Goal: Task Accomplishment & Management: Manage account settings

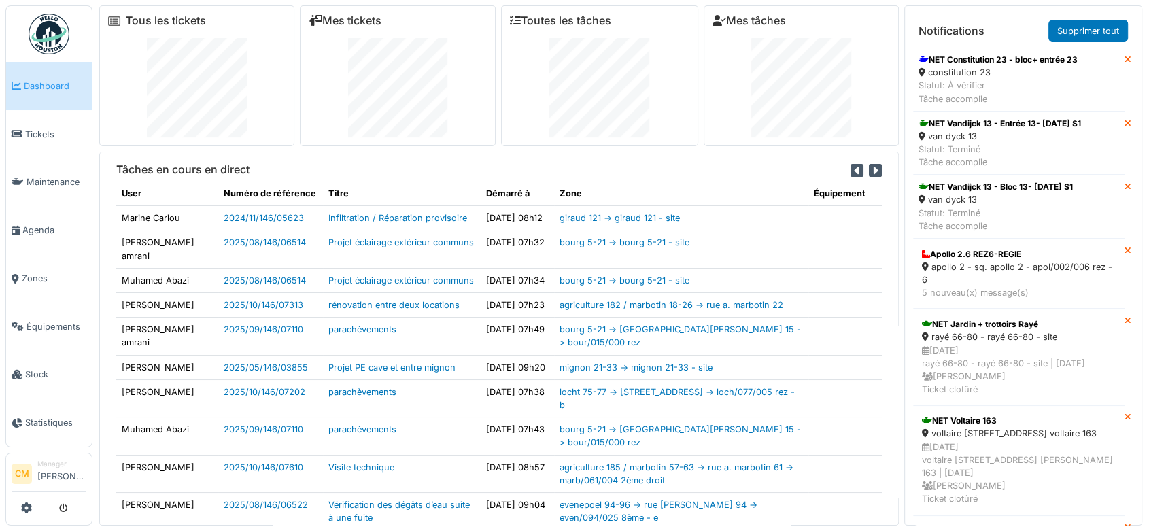
drag, startPoint x: 38, startPoint y: 222, endPoint x: 202, endPoint y: 228, distance: 163.9
click at [37, 224] on span "Agenda" at bounding box center [54, 230] width 64 height 13
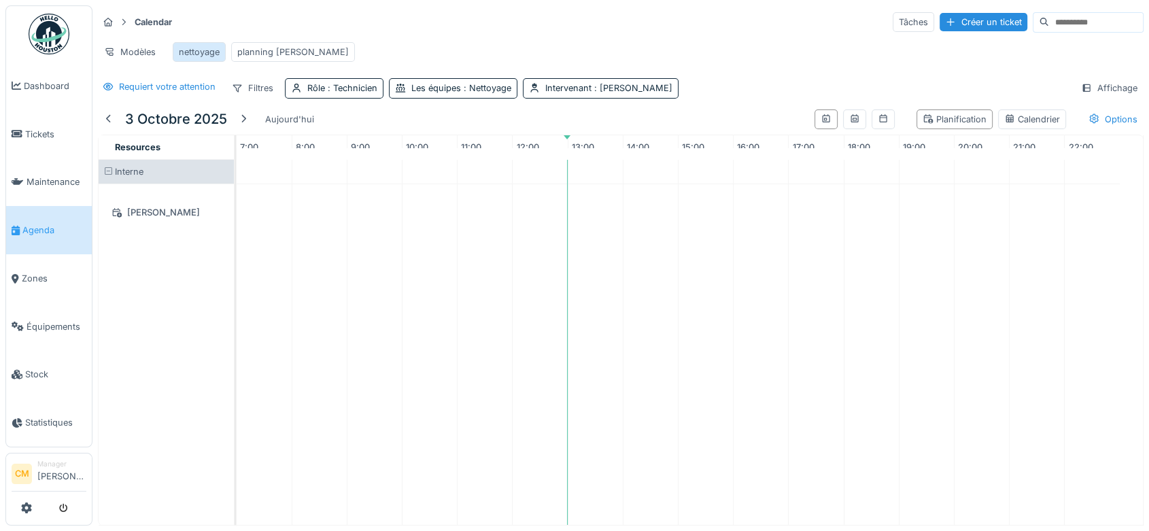
click at [195, 50] on div "nettoyage" at bounding box center [199, 52] width 41 height 13
click at [201, 53] on div "nettoyage" at bounding box center [199, 52] width 41 height 13
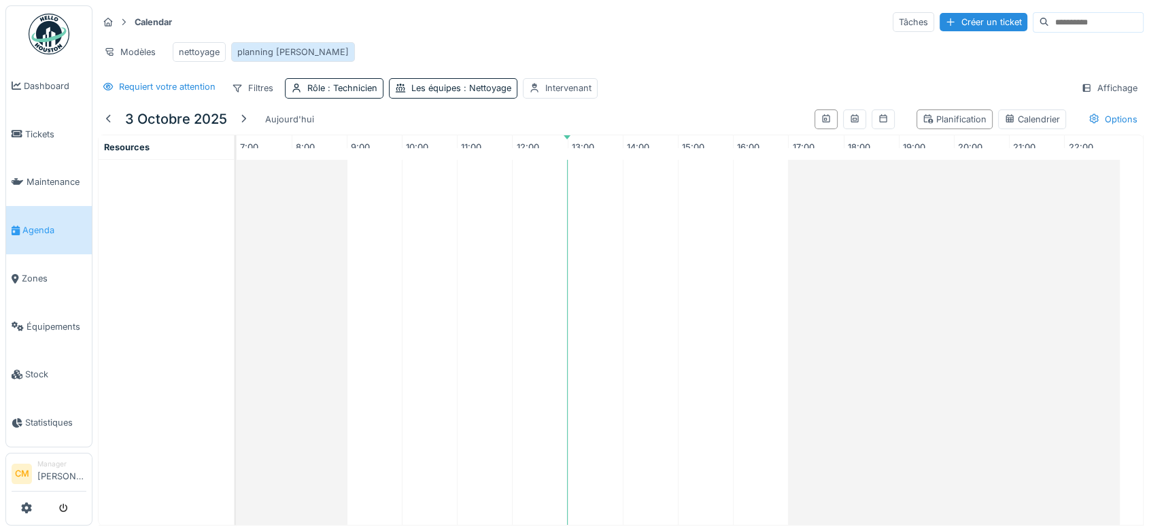
click at [260, 53] on div "planning [PERSON_NAME]" at bounding box center [292, 52] width 111 height 13
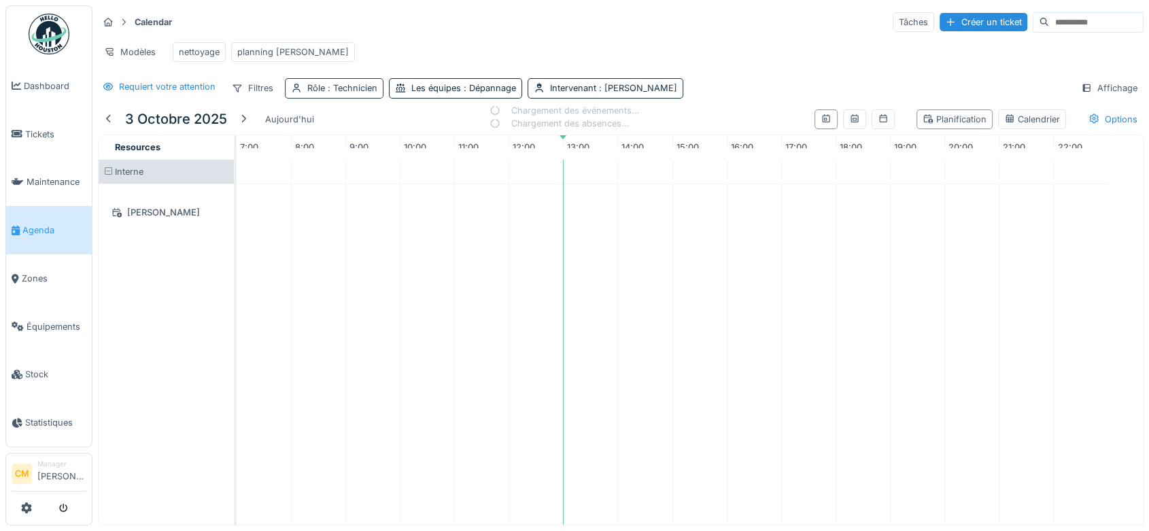
click at [357, 93] on span ": Technicien" at bounding box center [351, 88] width 52 height 10
click at [361, 132] on div at bounding box center [364, 134] width 11 height 13
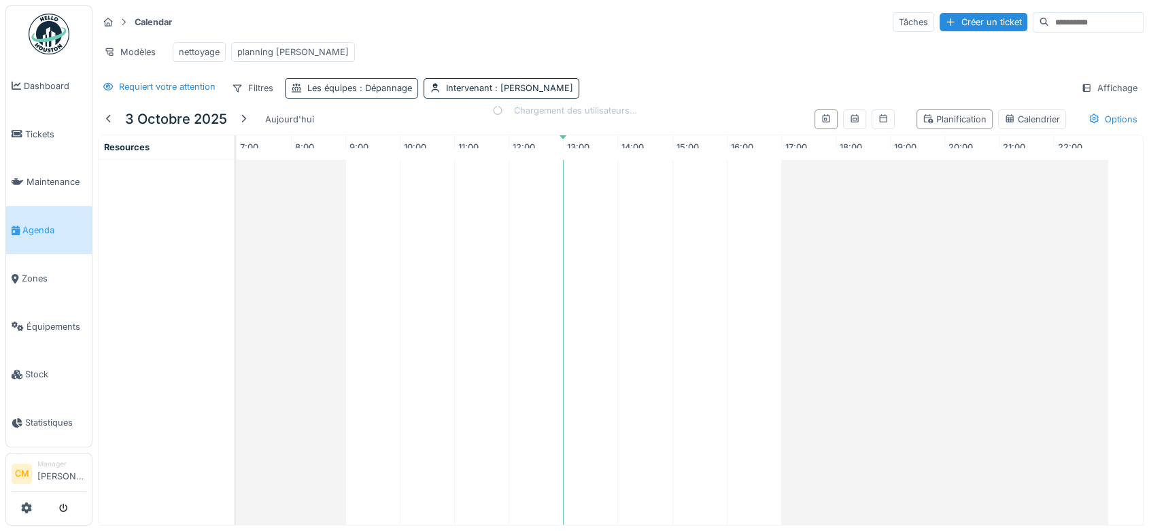
click at [377, 93] on span ": Dépannage" at bounding box center [384, 88] width 55 height 10
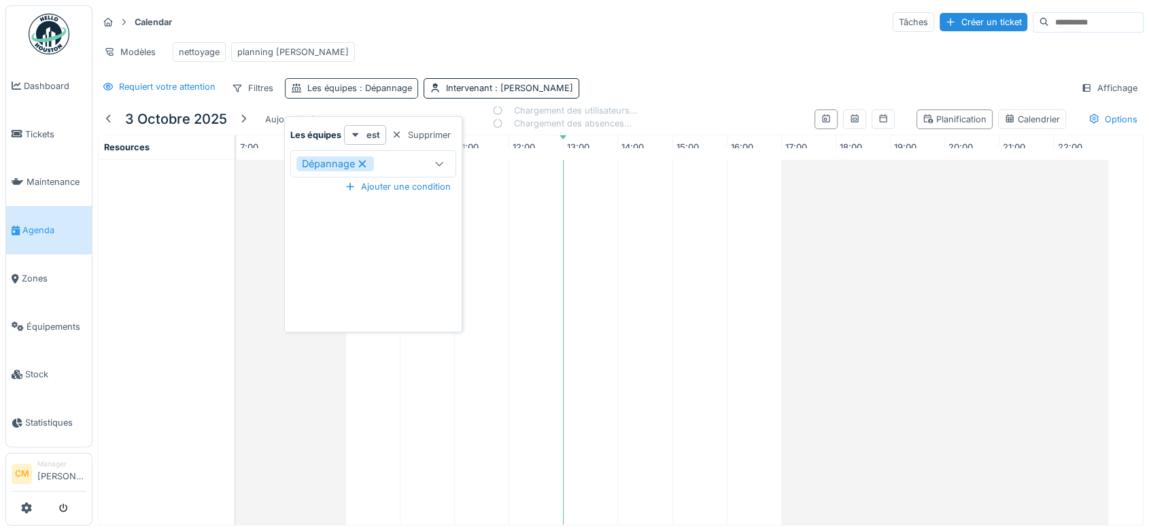
click at [377, 93] on span ": Dépannage" at bounding box center [384, 88] width 55 height 10
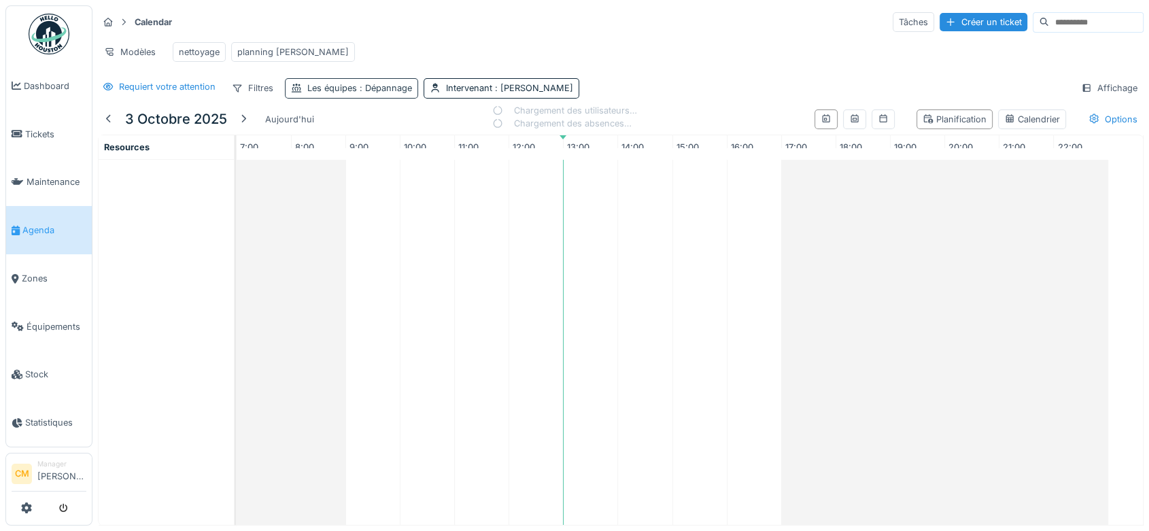
click at [377, 93] on span ": Dépannage" at bounding box center [384, 88] width 55 height 10
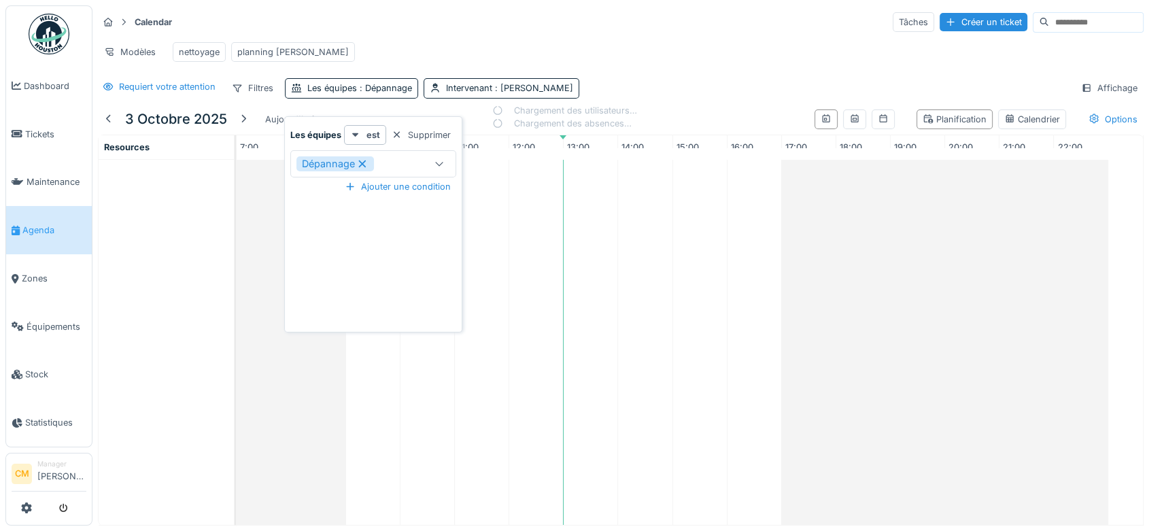
drag, startPoint x: 403, startPoint y: 134, endPoint x: 464, endPoint y: 117, distance: 62.8
click at [403, 134] on div "Supprimer" at bounding box center [421, 135] width 70 height 18
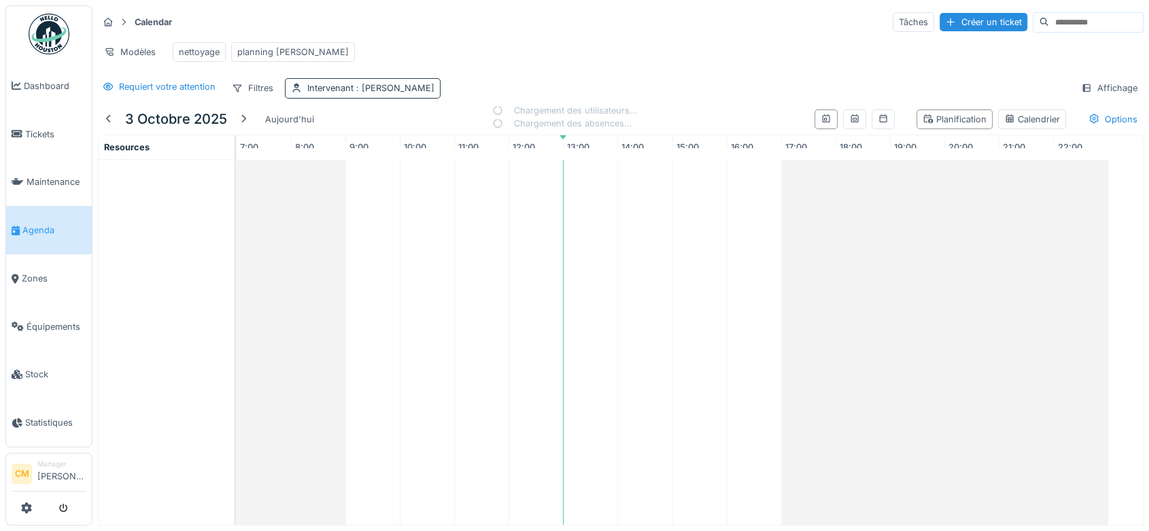
click at [412, 93] on span ": [PERSON_NAME]" at bounding box center [394, 88] width 81 height 10
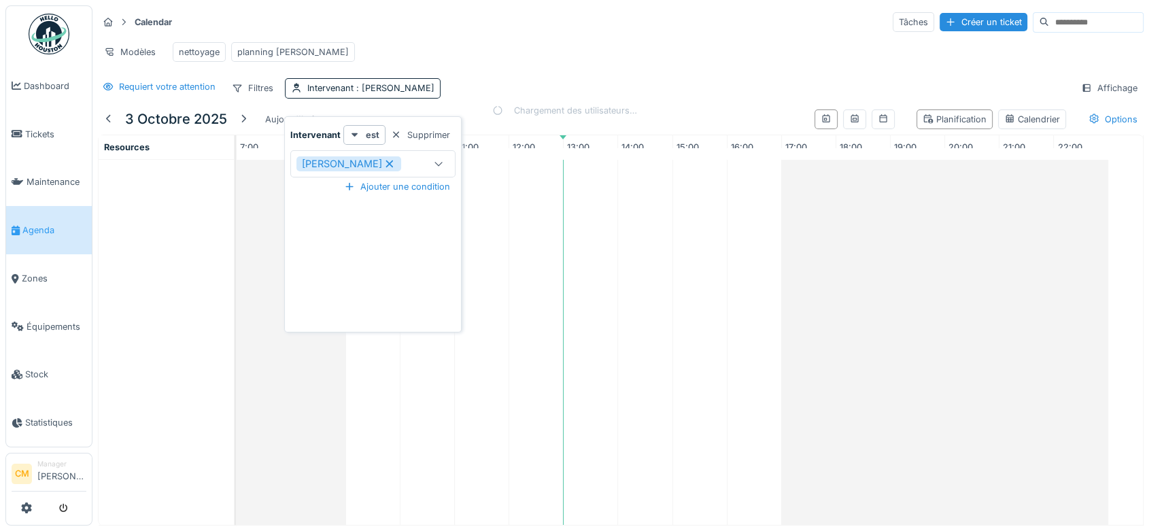
drag, startPoint x: 421, startPoint y: 132, endPoint x: 277, endPoint y: 150, distance: 146.0
click at [421, 133] on div "Supprimer" at bounding box center [420, 135] width 70 height 18
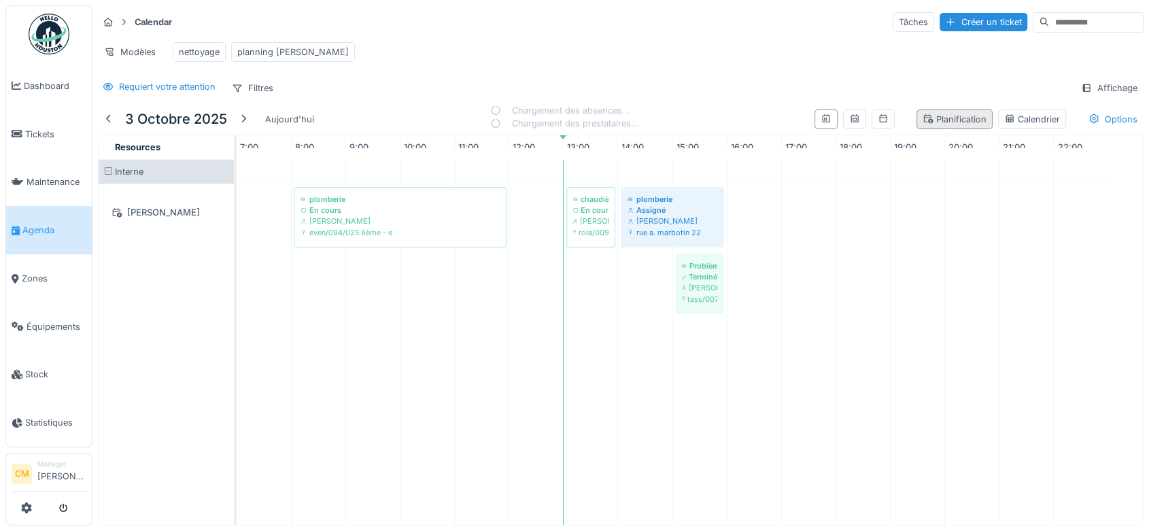
click at [946, 126] on div "Planification" at bounding box center [955, 119] width 64 height 13
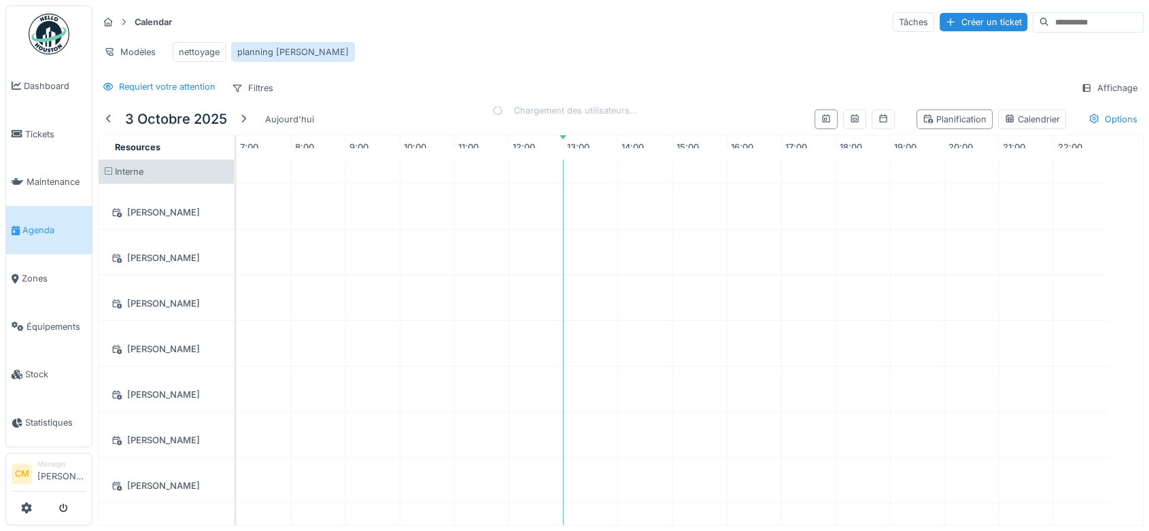
click at [260, 58] on div "planning [PERSON_NAME]" at bounding box center [292, 52] width 111 height 13
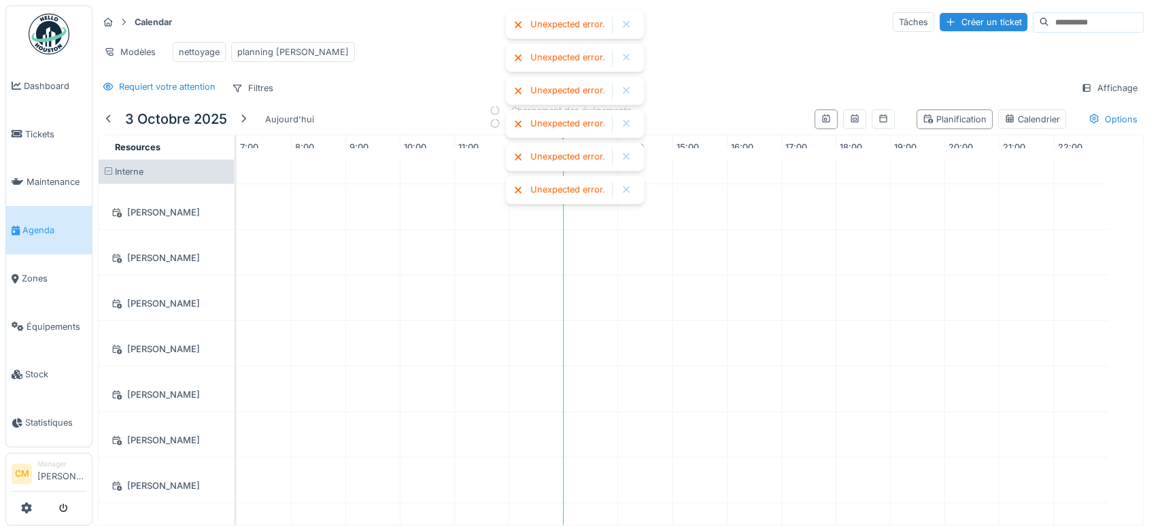
click at [630, 22] on div at bounding box center [626, 25] width 11 height 12
click at [631, 20] on div at bounding box center [626, 25] width 11 height 12
click at [628, 25] on div at bounding box center [626, 25] width 11 height 12
click at [627, 27] on div at bounding box center [626, 25] width 11 height 12
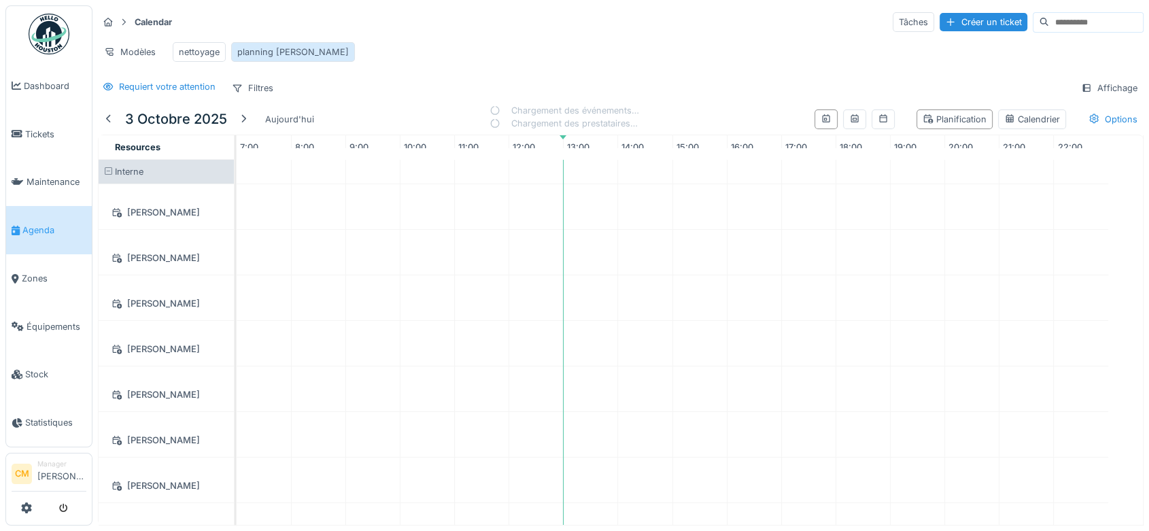
click at [274, 53] on div "planning [PERSON_NAME]" at bounding box center [292, 52] width 111 height 13
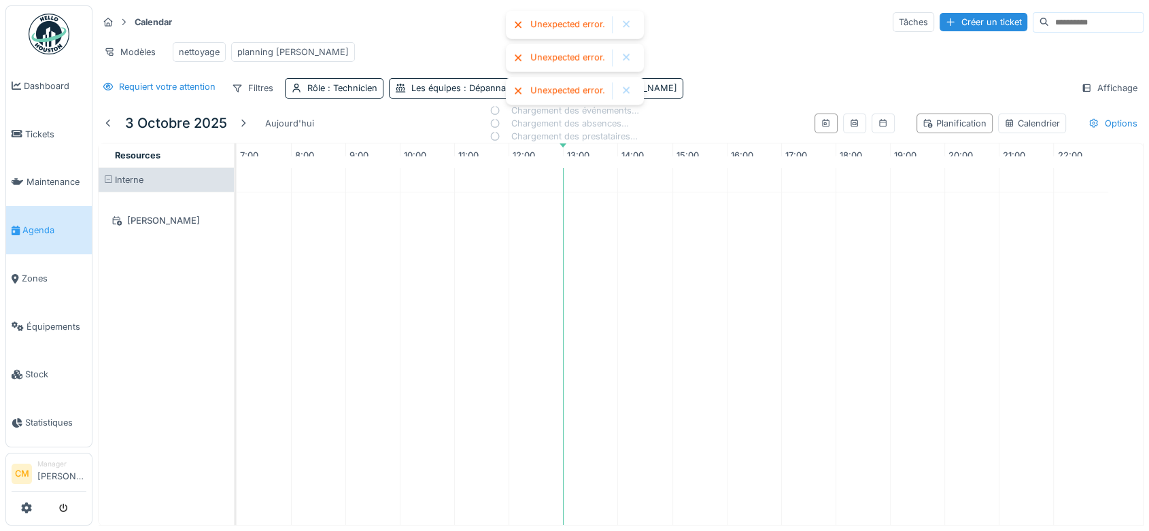
click at [623, 26] on div at bounding box center [626, 25] width 11 height 12
click at [627, 30] on div at bounding box center [626, 25] width 11 height 12
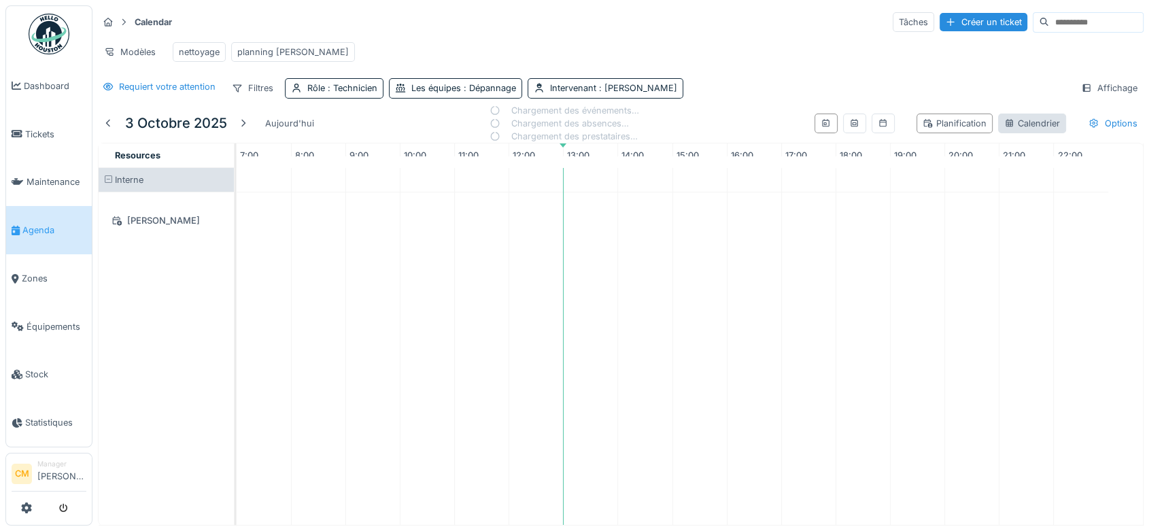
click at [1015, 130] on div "Calendrier" at bounding box center [1032, 123] width 56 height 13
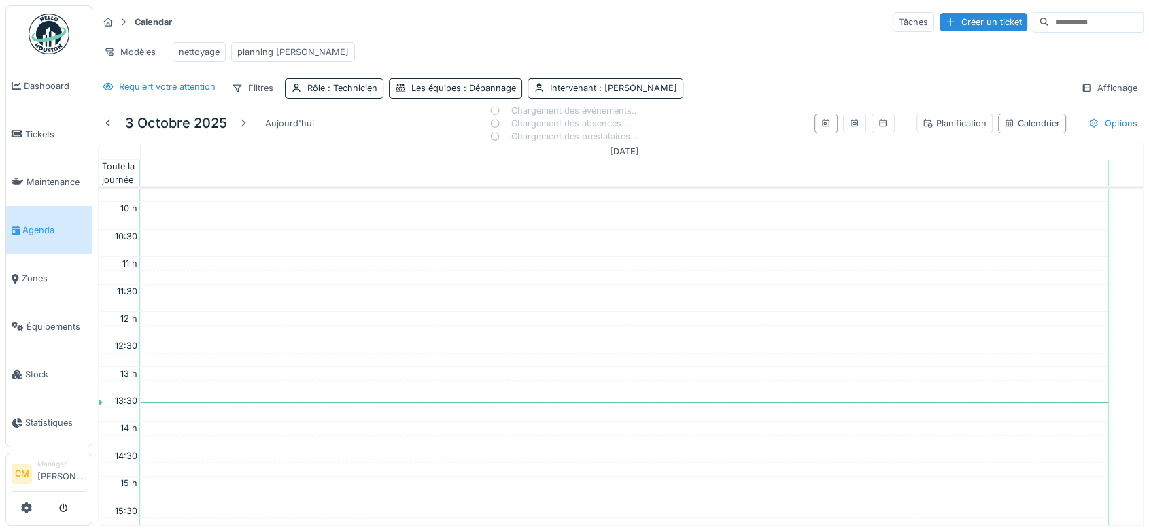
scroll to position [151, 0]
click at [850, 127] on icon at bounding box center [853, 123] width 7 height 8
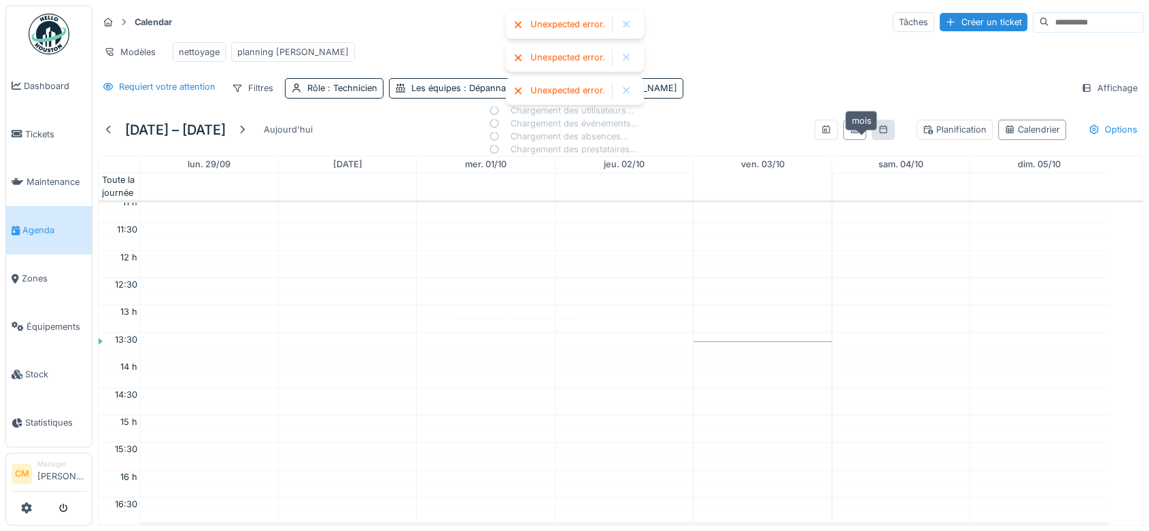
scroll to position [0, 0]
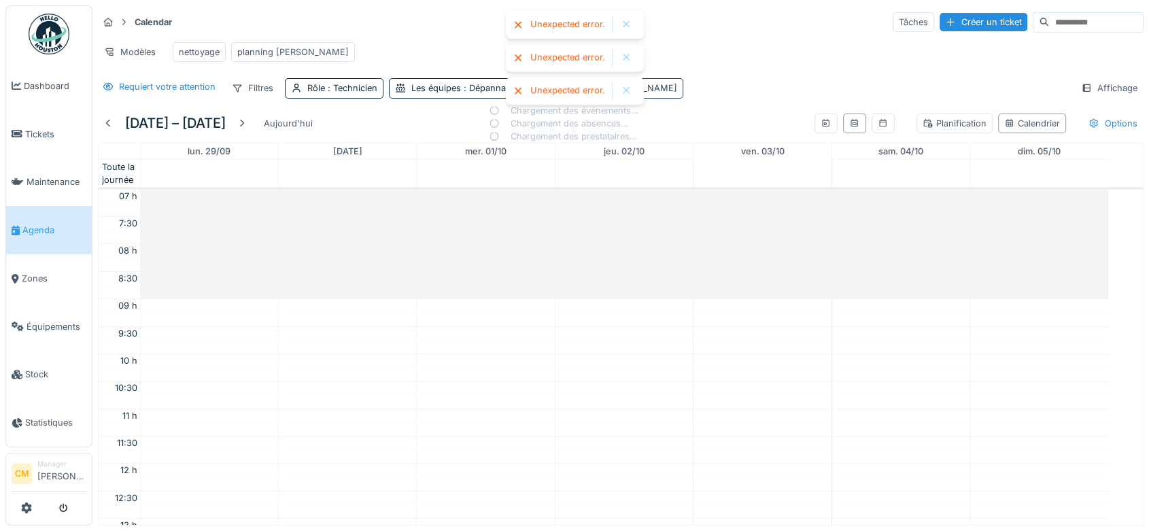
click at [621, 92] on div at bounding box center [626, 91] width 11 height 12
click at [625, 32] on div at bounding box center [626, 24] width 22 height 17
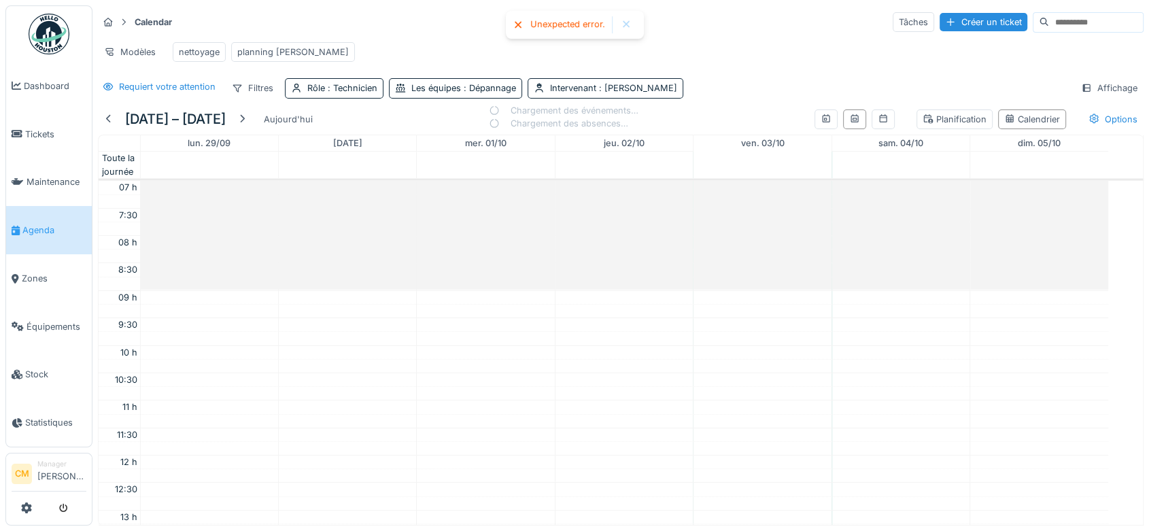
click at [627, 22] on div at bounding box center [626, 25] width 11 height 12
click at [129, 56] on div "Modèles" at bounding box center [130, 52] width 64 height 20
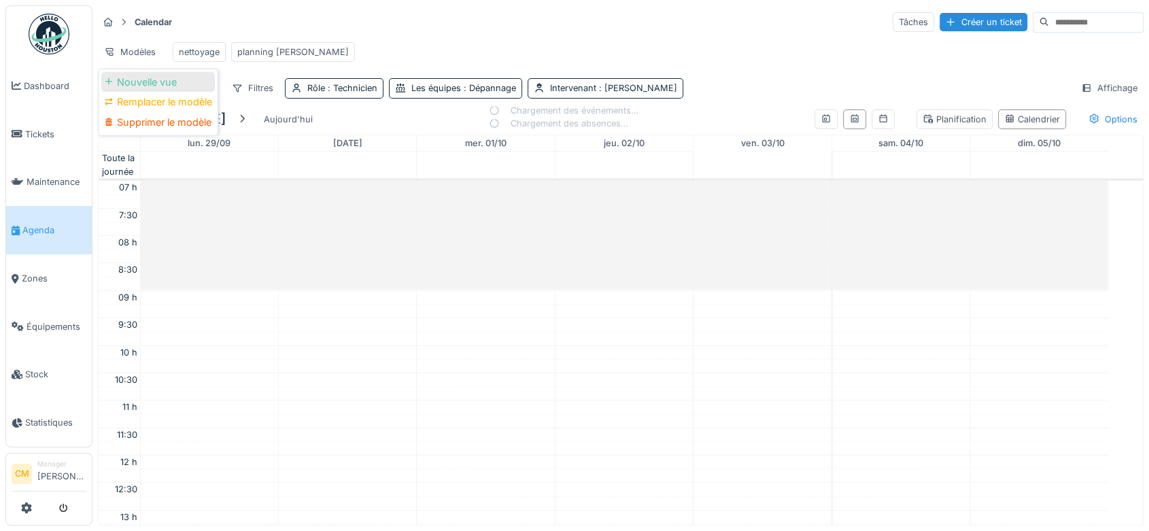
click at [130, 84] on div "Nouvelle vue" at bounding box center [158, 82] width 114 height 20
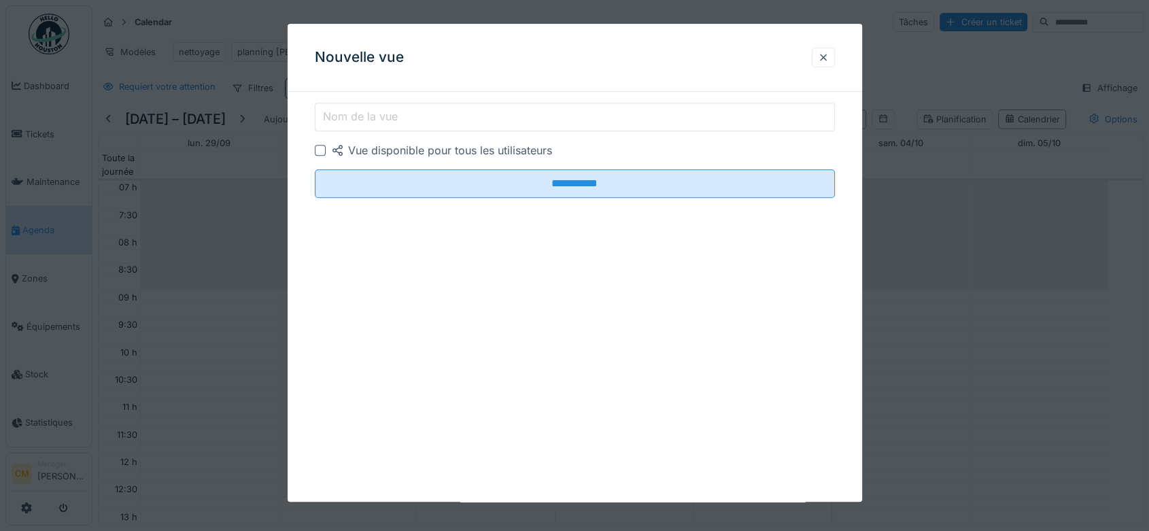
click at [351, 120] on label "Nom de la vue" at bounding box center [360, 116] width 80 height 16
click at [351, 120] on input "Nom de la vue" at bounding box center [575, 117] width 520 height 29
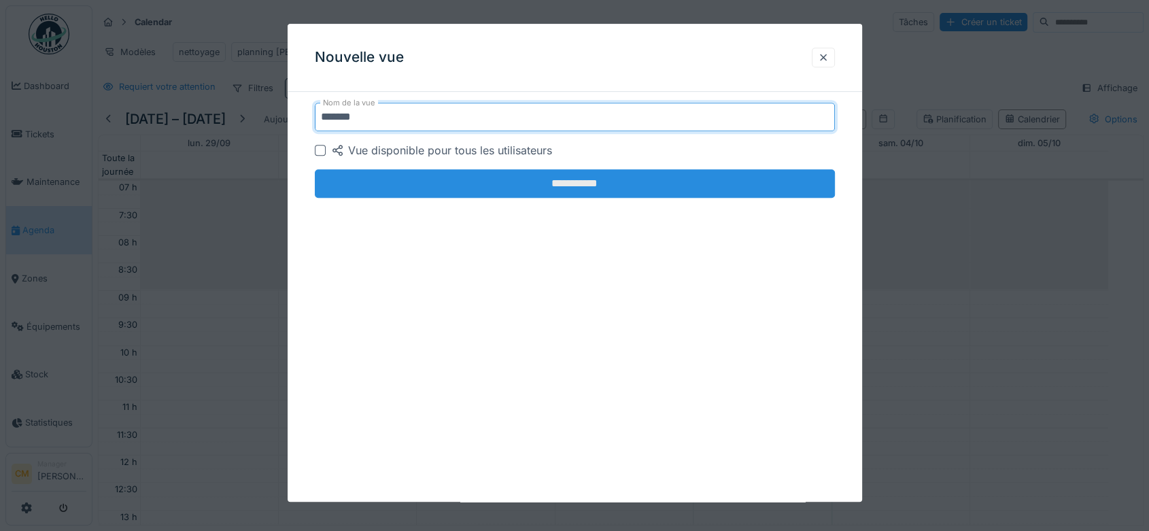
type input "*******"
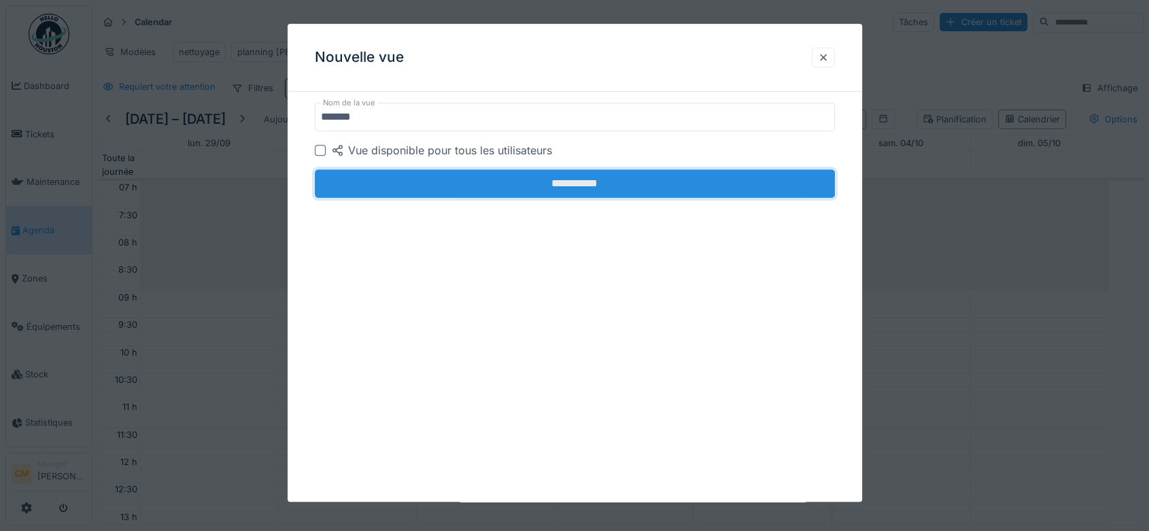
click at [530, 182] on input "**********" at bounding box center [575, 183] width 520 height 29
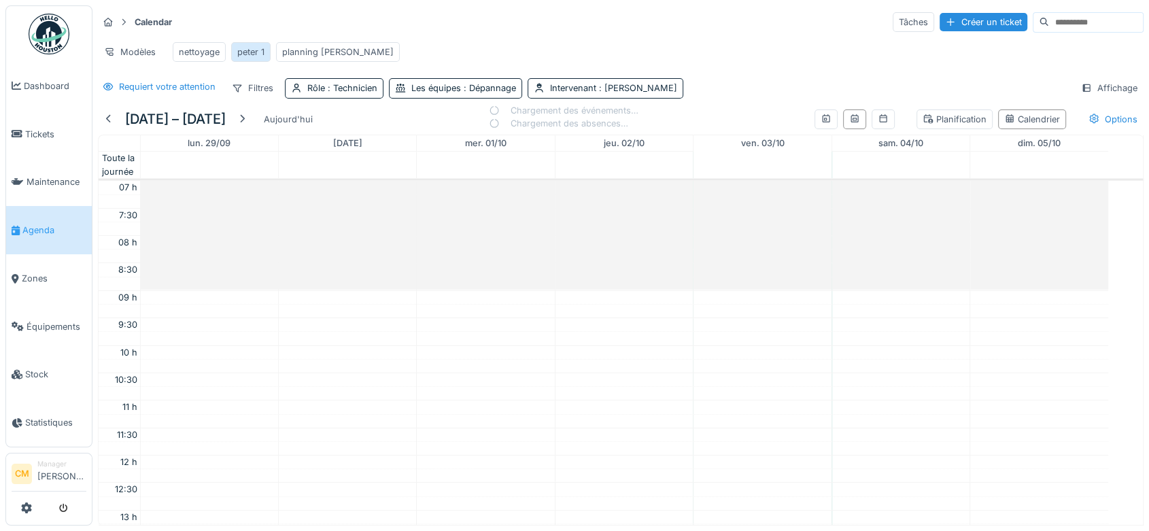
click at [255, 57] on div "peter 1" at bounding box center [250, 52] width 27 height 13
click at [203, 46] on div "nettoyage" at bounding box center [199, 52] width 41 height 13
click at [256, 52] on div "peter 1" at bounding box center [250, 52] width 27 height 13
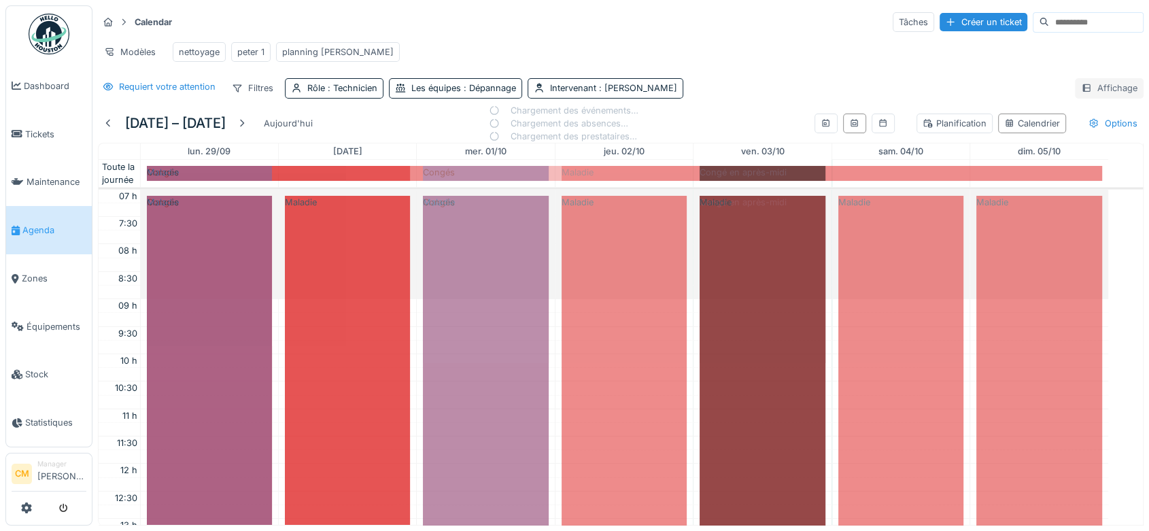
click at [1093, 98] on div "Affichage" at bounding box center [1109, 88] width 69 height 20
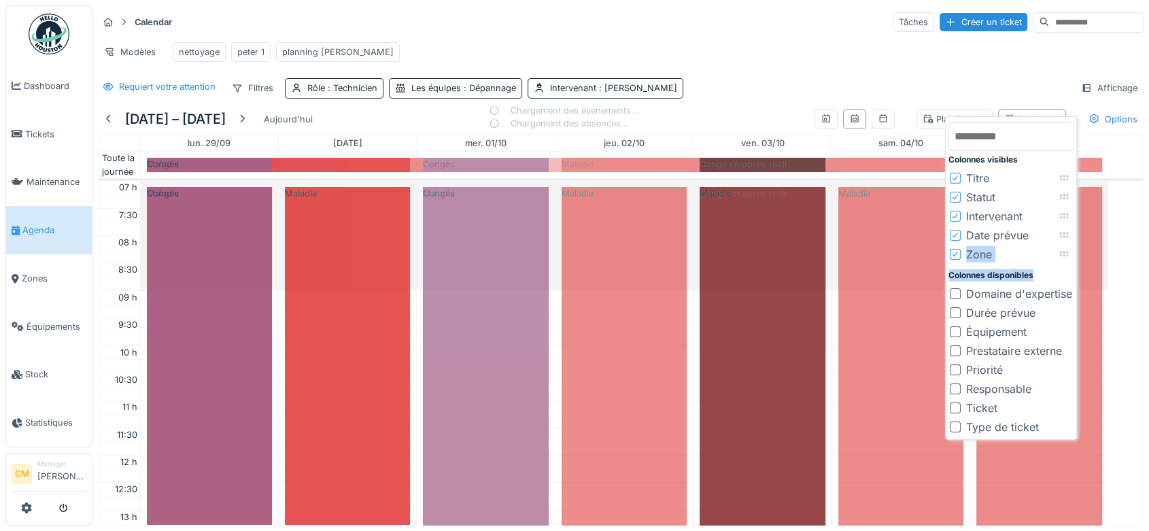
drag, startPoint x: 956, startPoint y: 292, endPoint x: 955, endPoint y: 264, distance: 28.6
click at [959, 253] on div "Colonnes visibles Titre Statut Intervenant Date prévue Zone To pick up a dragga…" at bounding box center [1010, 278] width 125 height 317
click at [957, 296] on div at bounding box center [955, 293] width 11 height 11
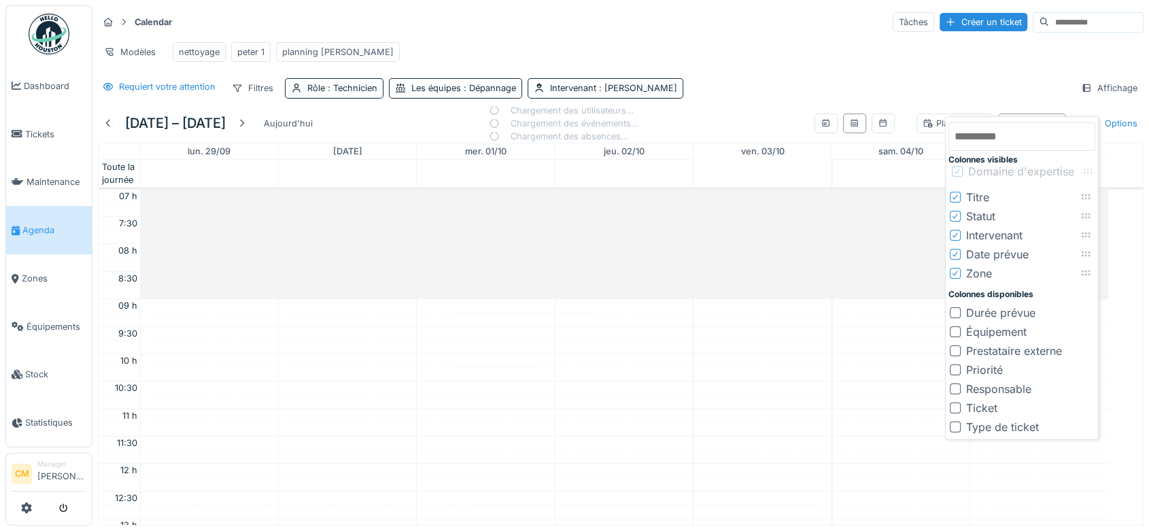
drag, startPoint x: 1093, startPoint y: 275, endPoint x: 1094, endPoint y: 173, distance: 102.7
click at [1092, 173] on icon at bounding box center [1088, 171] width 9 height 5
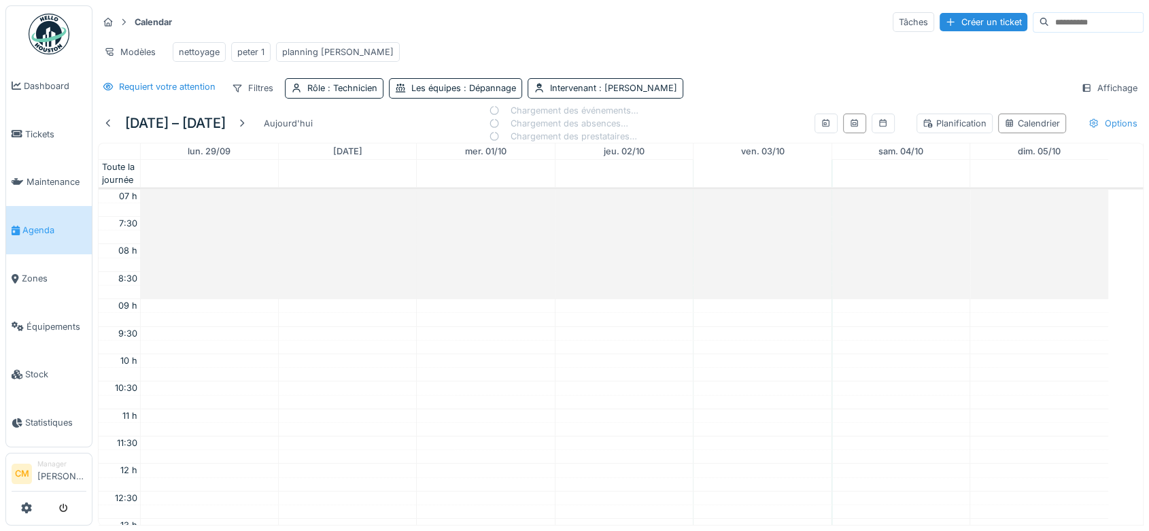
click at [1094, 133] on div "Options" at bounding box center [1112, 124] width 61 height 20
click at [630, 27] on div at bounding box center [626, 25] width 11 height 12
click at [1094, 133] on div "Options" at bounding box center [1112, 124] width 61 height 20
click at [941, 207] on div at bounding box center [940, 206] width 11 height 11
click at [109, 130] on div at bounding box center [108, 123] width 11 height 13
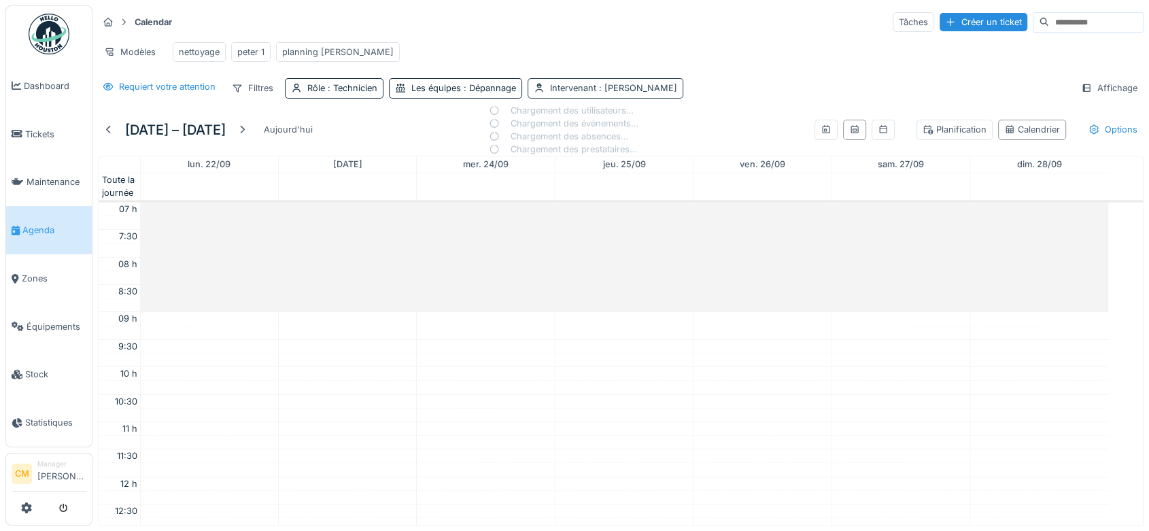
click at [583, 94] on div "Intervenant : [PERSON_NAME]" at bounding box center [613, 88] width 127 height 13
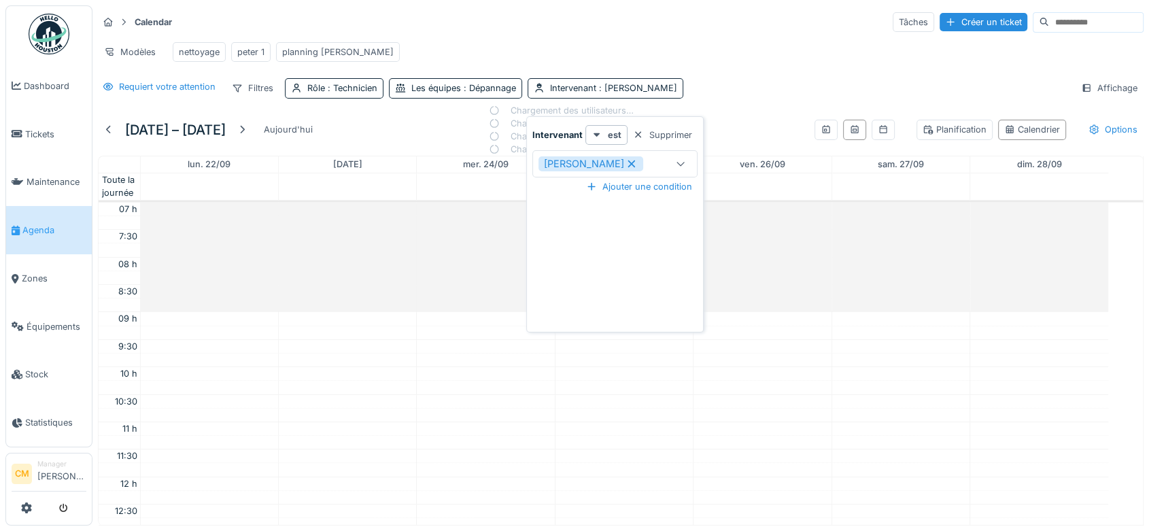
click at [636, 165] on icon at bounding box center [631, 163] width 7 height 7
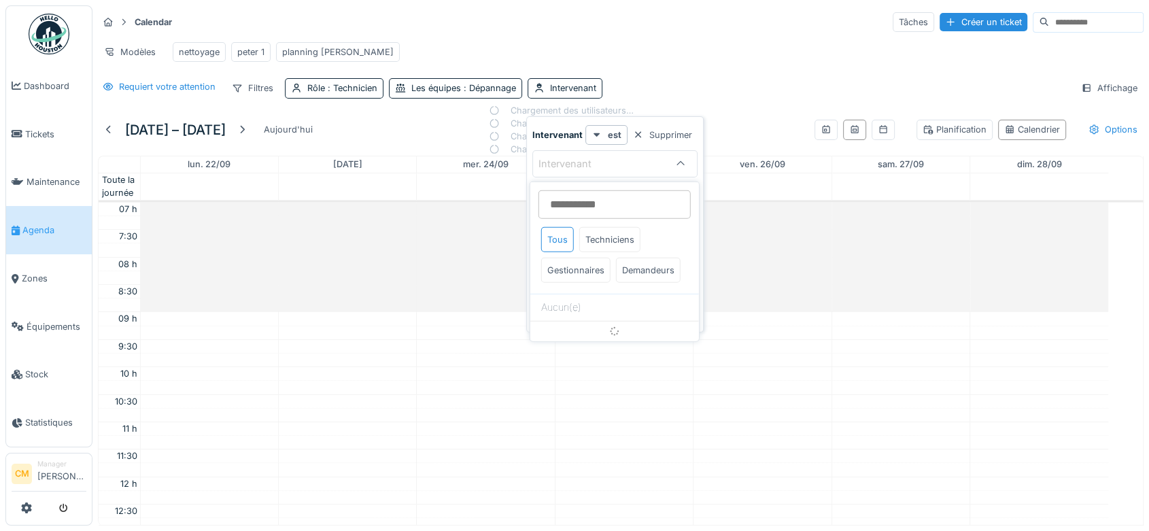
click at [599, 211] on input at bounding box center [614, 204] width 152 height 29
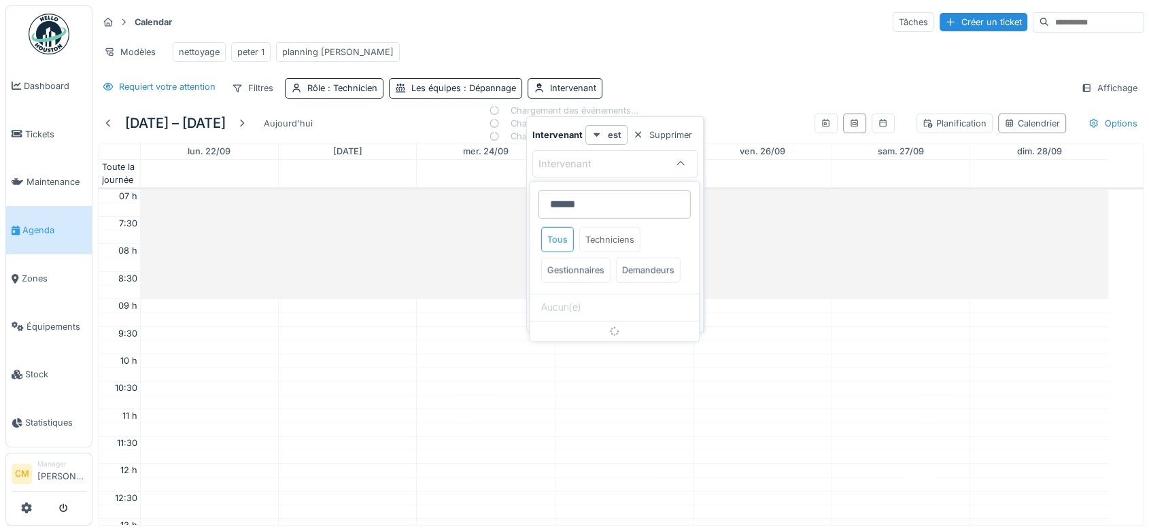
type input "******"
click at [609, 236] on div "Techniciens" at bounding box center [609, 239] width 61 height 25
click at [616, 205] on input "******" at bounding box center [614, 204] width 152 height 29
click at [587, 209] on input "******" at bounding box center [614, 204] width 152 height 29
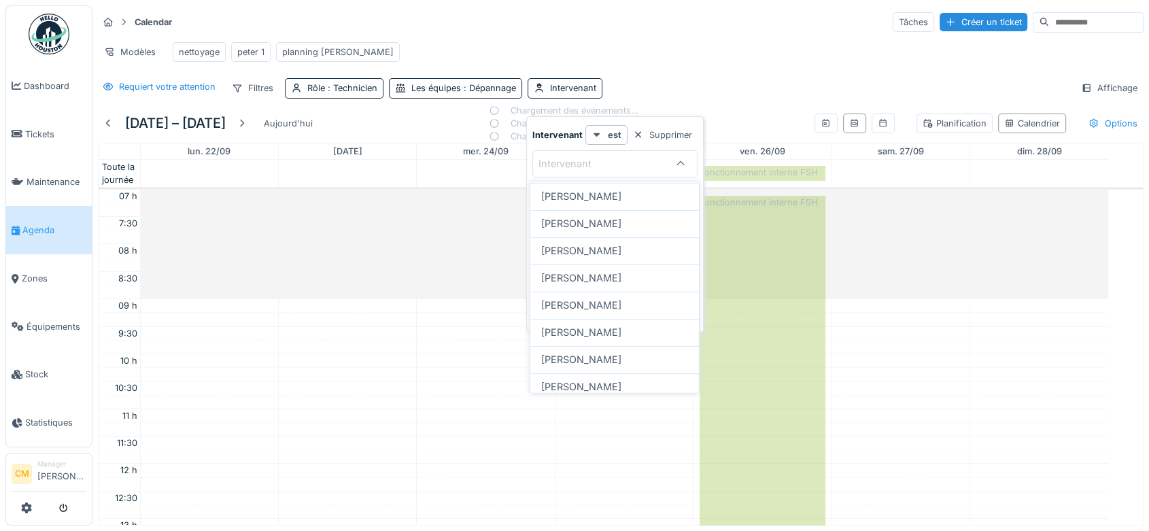
scroll to position [377, 0]
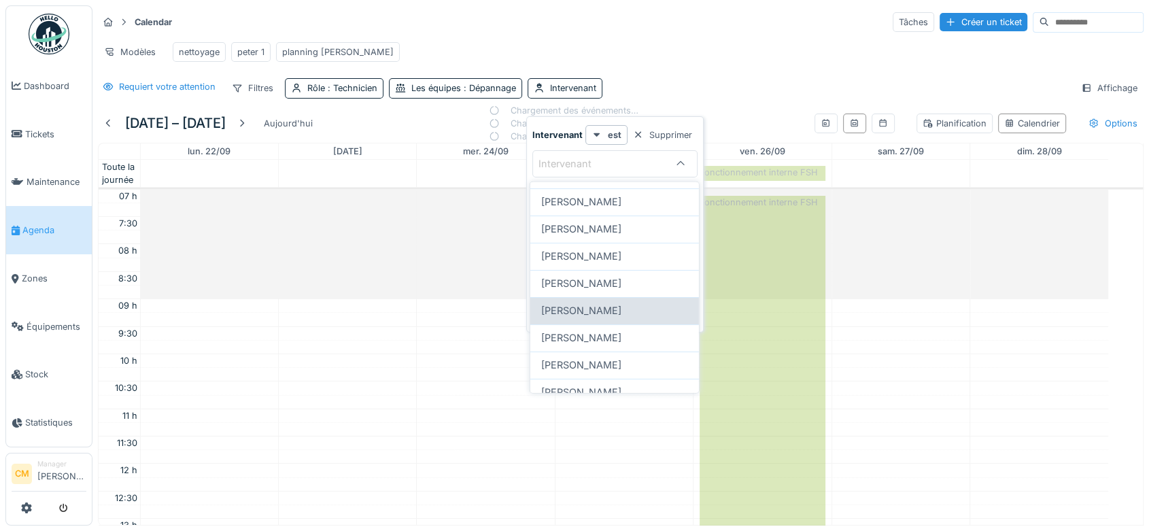
click at [607, 318] on span "[PERSON_NAME]" at bounding box center [581, 310] width 80 height 15
type input "****"
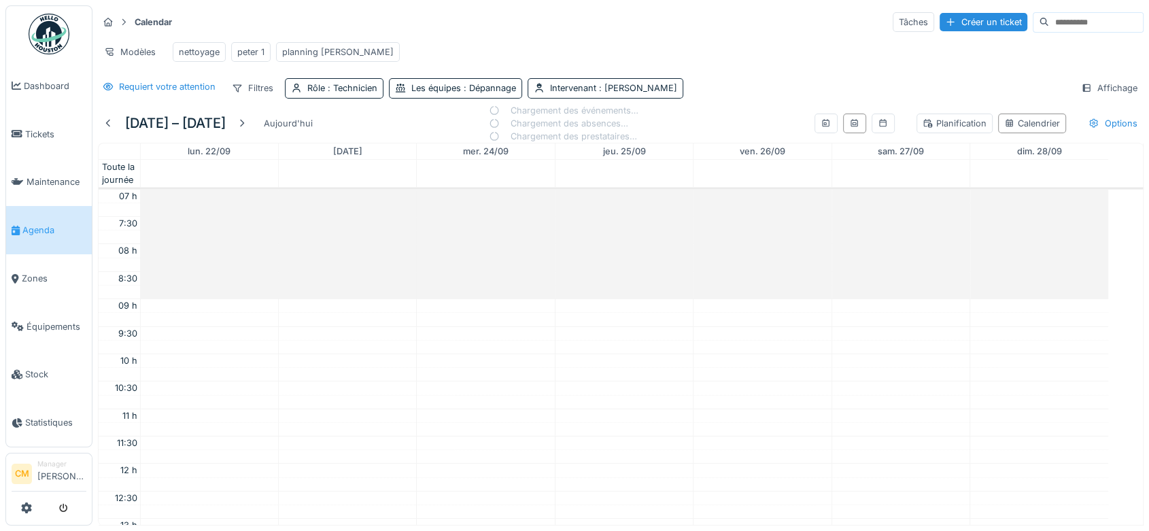
click at [695, 29] on div "Calendar Tâches Créer un ticket" at bounding box center [621, 22] width 1046 height 22
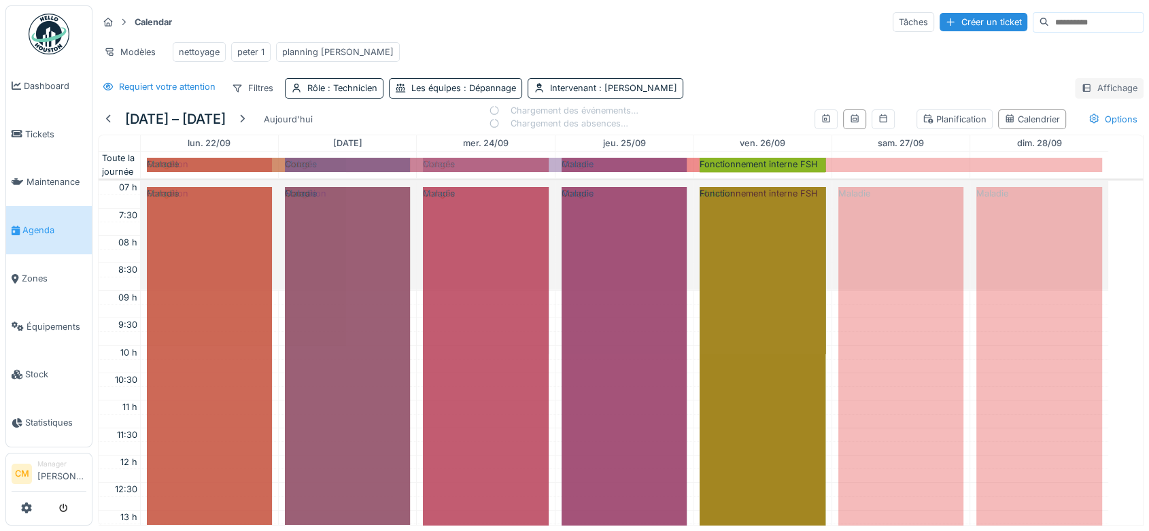
click at [1097, 98] on div "Affichage" at bounding box center [1109, 88] width 69 height 20
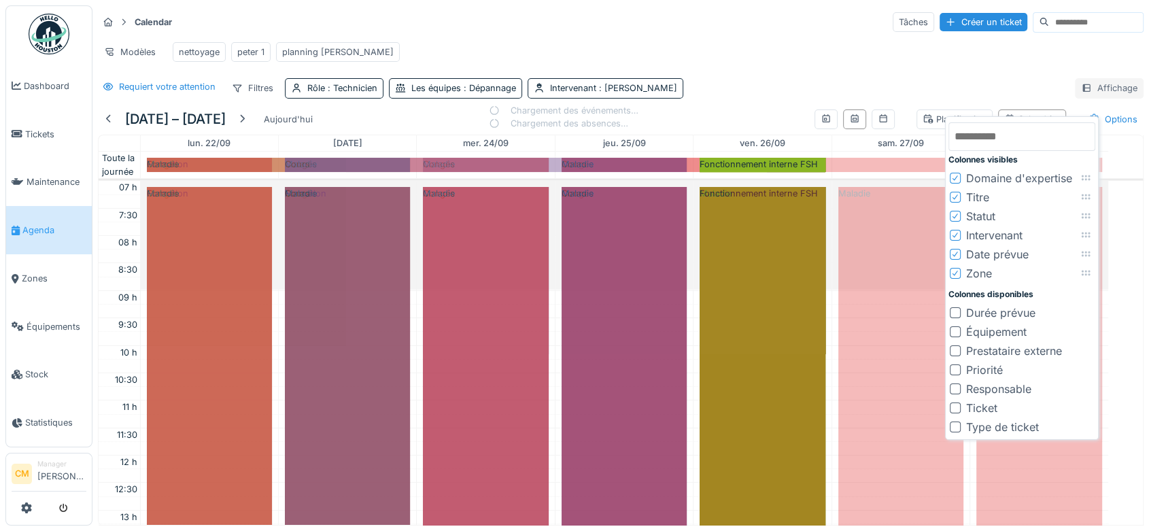
click at [1092, 98] on div "Affichage" at bounding box center [1109, 88] width 69 height 20
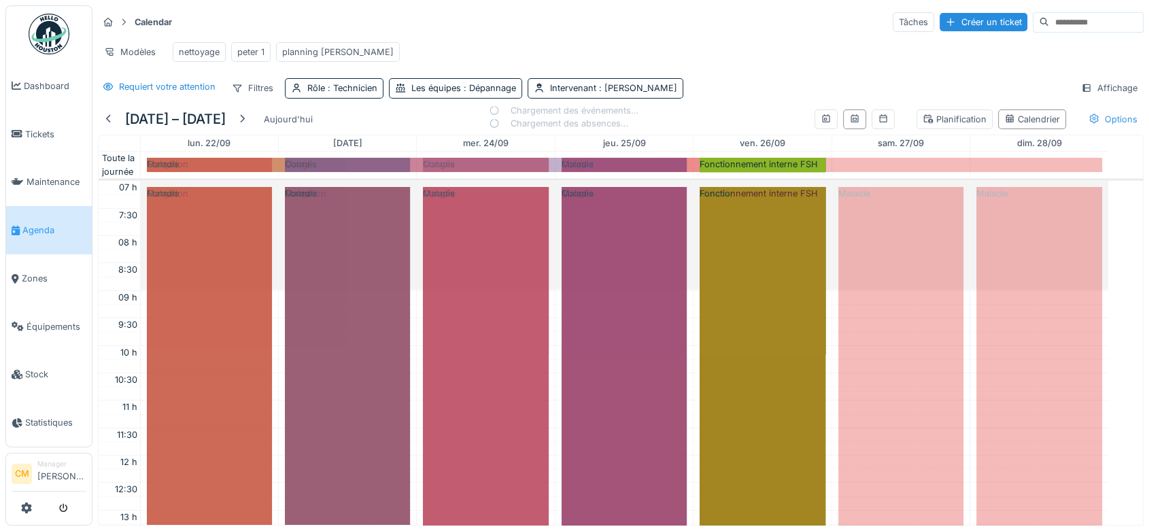
click at [1092, 126] on div "Options" at bounding box center [1112, 119] width 61 height 20
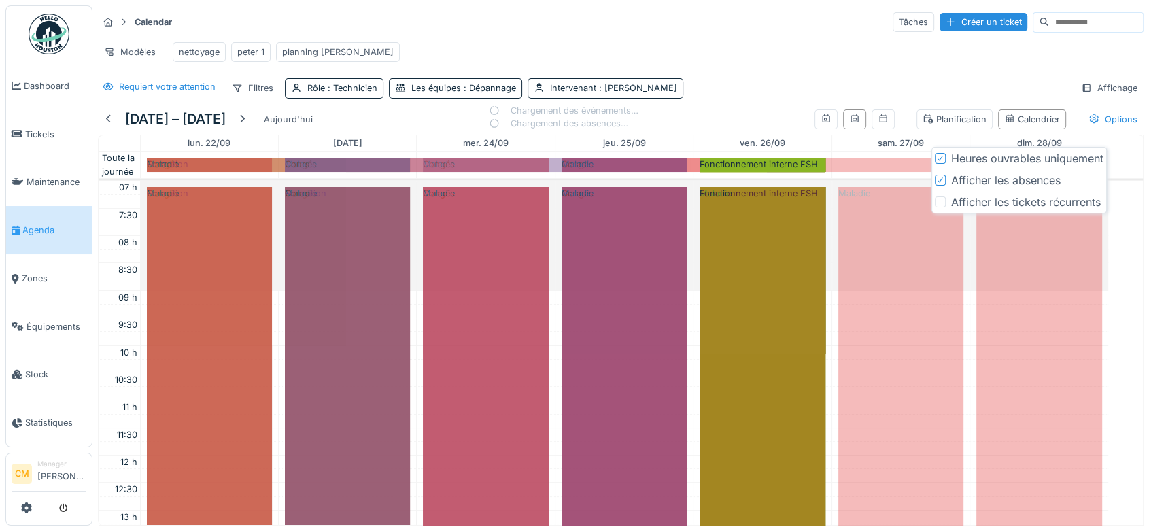
click at [940, 180] on icon at bounding box center [940, 180] width 8 height 7
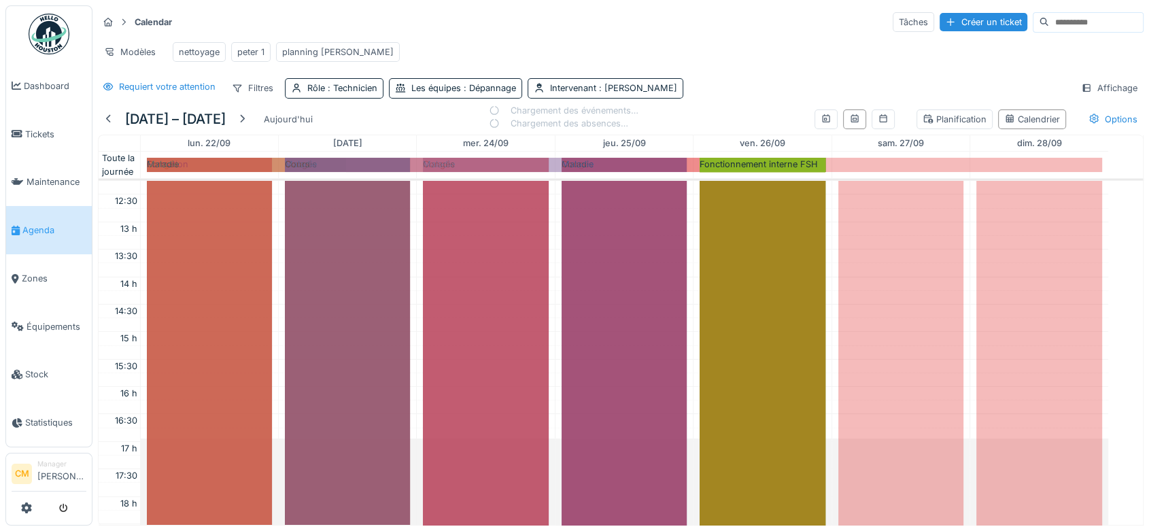
scroll to position [0, 0]
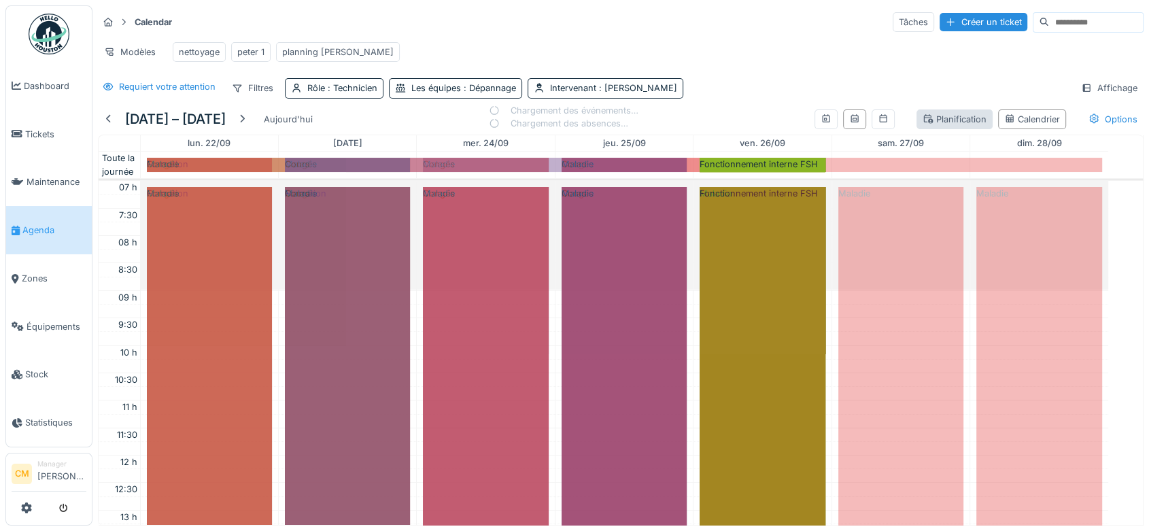
click at [941, 126] on div "Planification" at bounding box center [955, 119] width 64 height 13
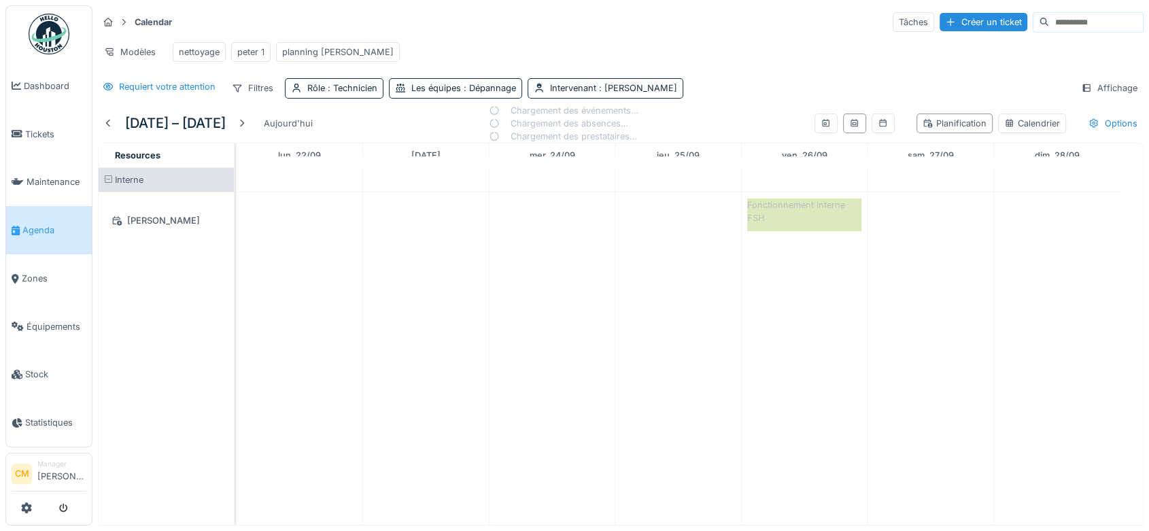
click at [710, 28] on div "Calendar Tâches Créer un ticket" at bounding box center [621, 22] width 1046 height 22
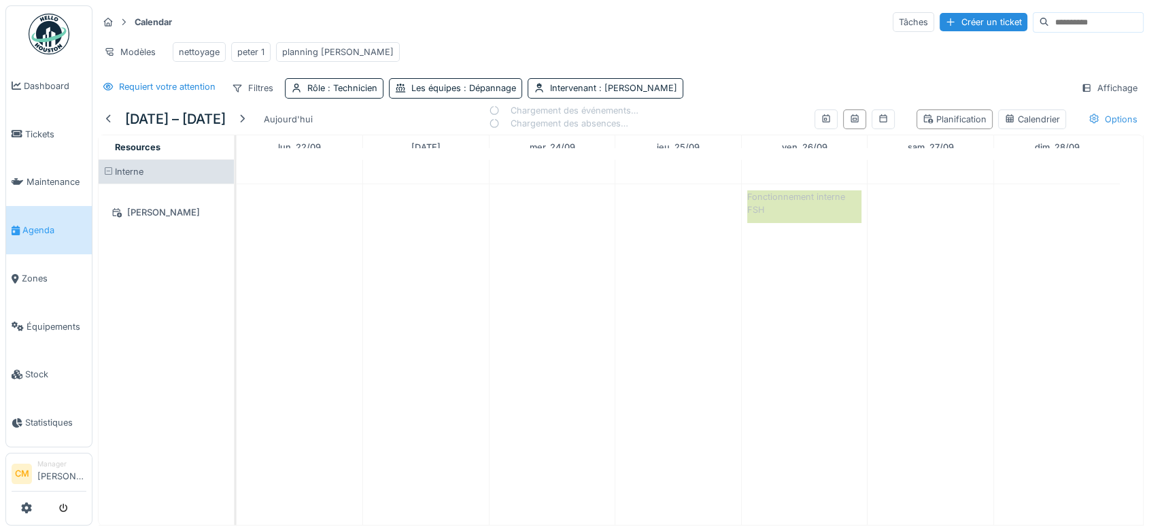
click at [1100, 129] on div "Options" at bounding box center [1112, 119] width 61 height 20
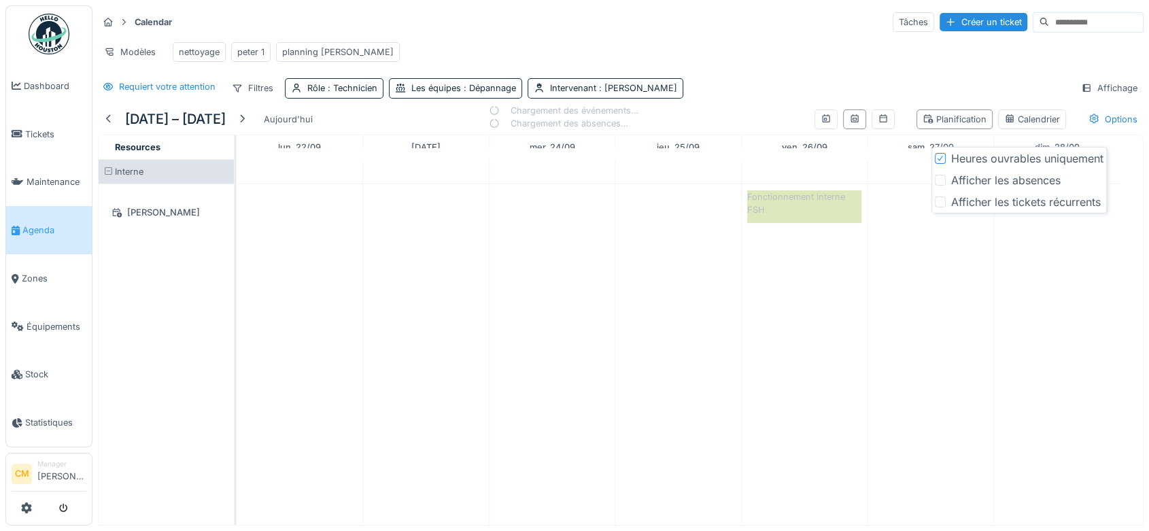
click at [941, 182] on div at bounding box center [940, 180] width 11 height 11
click at [942, 201] on div at bounding box center [940, 201] width 11 height 11
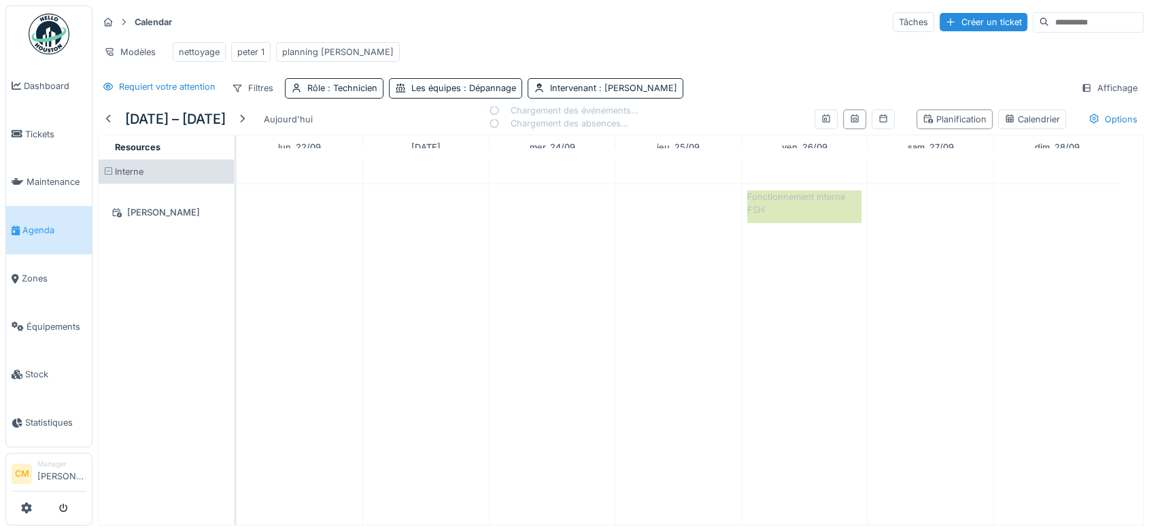
click at [736, 24] on div "Calendar Tâches Créer un ticket" at bounding box center [621, 22] width 1046 height 22
click at [247, 126] on div at bounding box center [242, 119] width 11 height 13
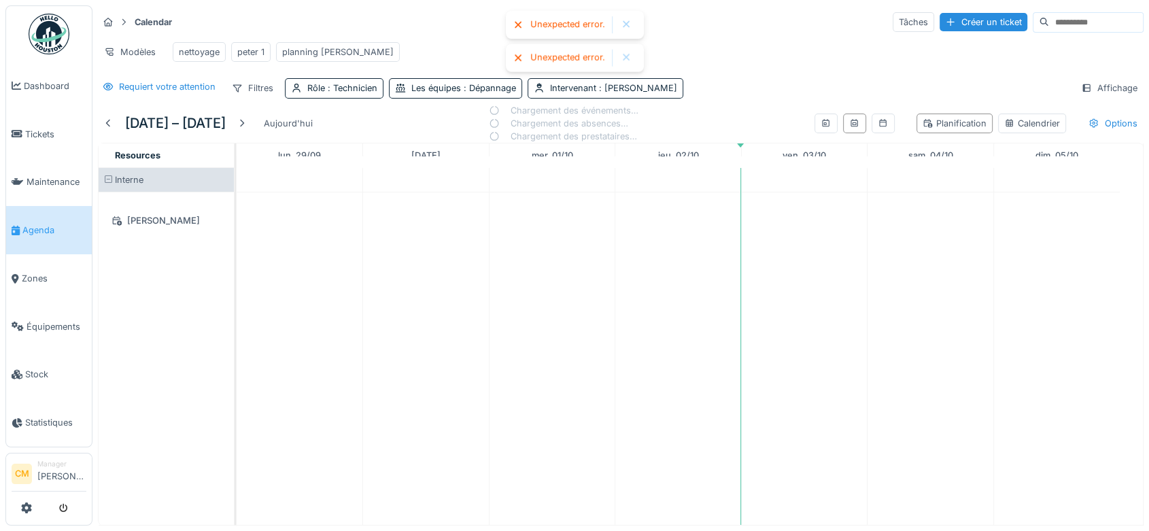
click at [623, 54] on div at bounding box center [626, 58] width 11 height 12
click at [627, 23] on div at bounding box center [626, 25] width 11 height 12
click at [354, 93] on span ": Technicien" at bounding box center [351, 88] width 52 height 10
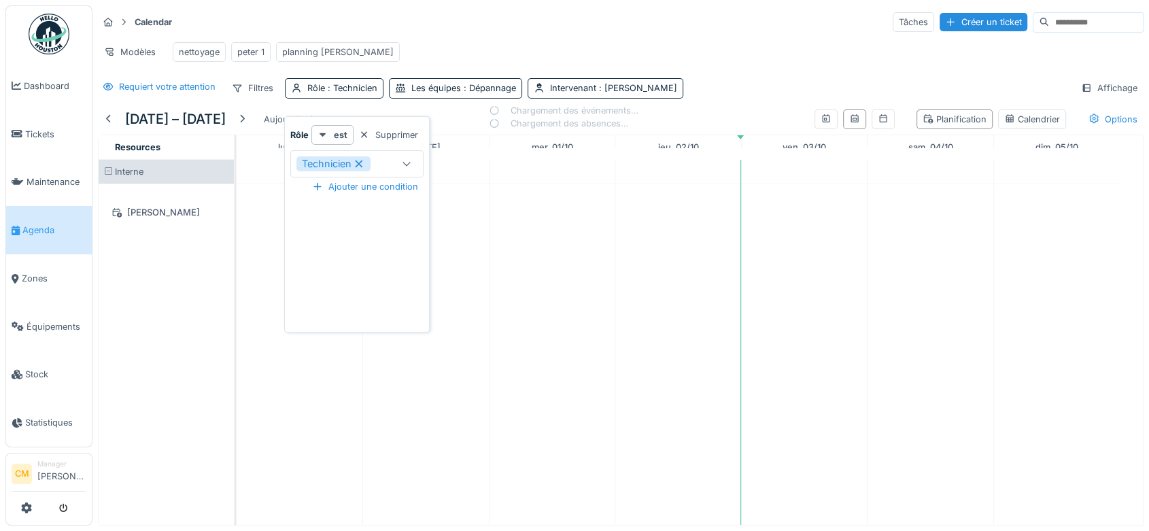
drag, startPoint x: 361, startPoint y: 136, endPoint x: 496, endPoint y: 121, distance: 135.4
click at [361, 136] on div at bounding box center [364, 134] width 11 height 13
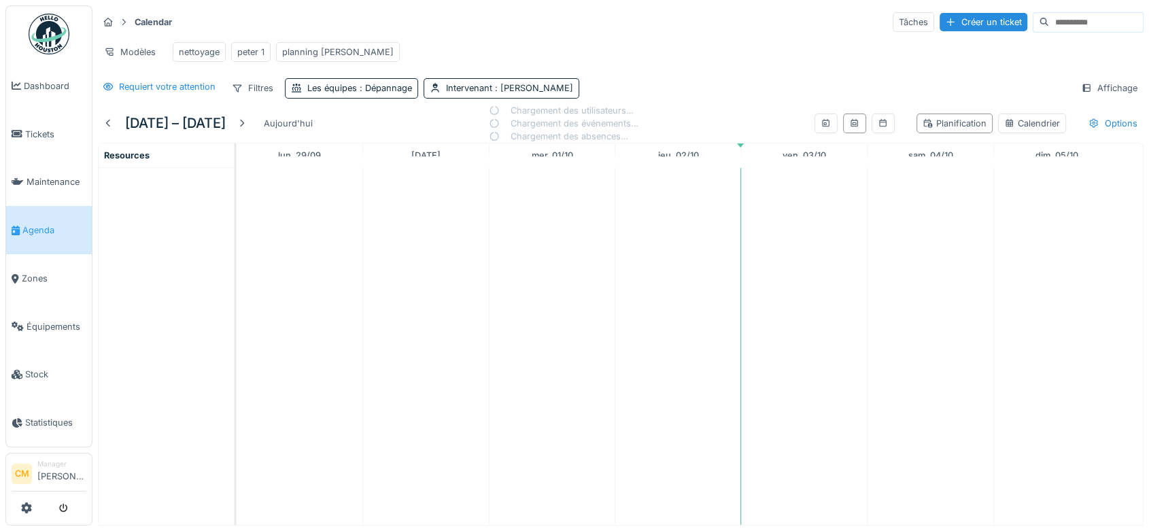
drag, startPoint x: 500, startPoint y: 100, endPoint x: 326, endPoint y: 109, distance: 174.3
click at [329, 104] on div "Calendar Tâches Créer un ticket Modèles nettoyage [PERSON_NAME] 1 planning [PER…" at bounding box center [620, 54] width 1056 height 99
click at [324, 94] on div "Les équipes : Dépannage" at bounding box center [359, 88] width 105 height 13
drag, startPoint x: 398, startPoint y: 131, endPoint x: 425, endPoint y: 124, distance: 27.2
click at [398, 131] on div at bounding box center [397, 134] width 11 height 13
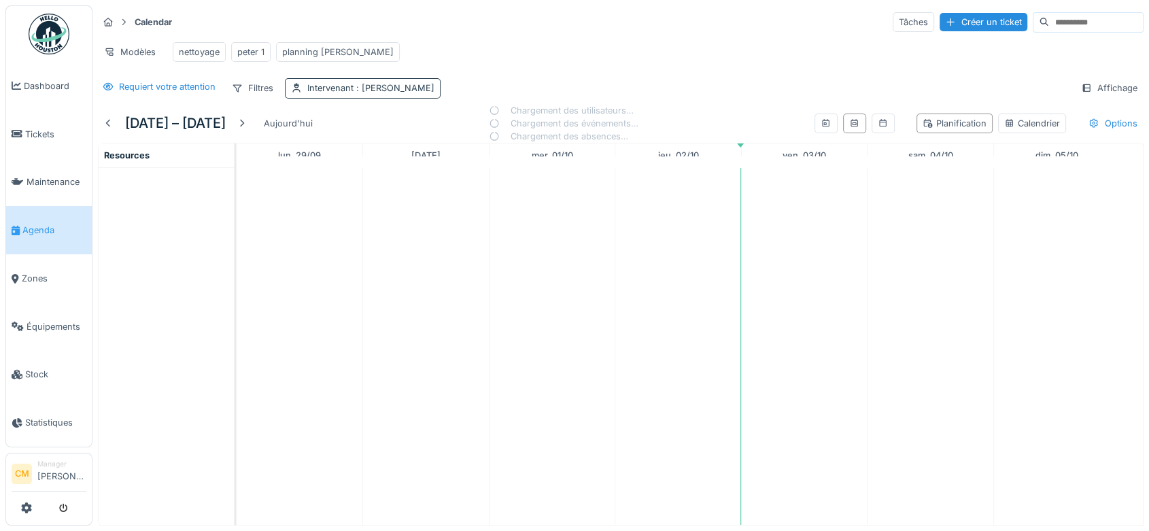
click at [334, 98] on div "Filtres Intervenant : [PERSON_NAME]" at bounding box center [333, 88] width 215 height 20
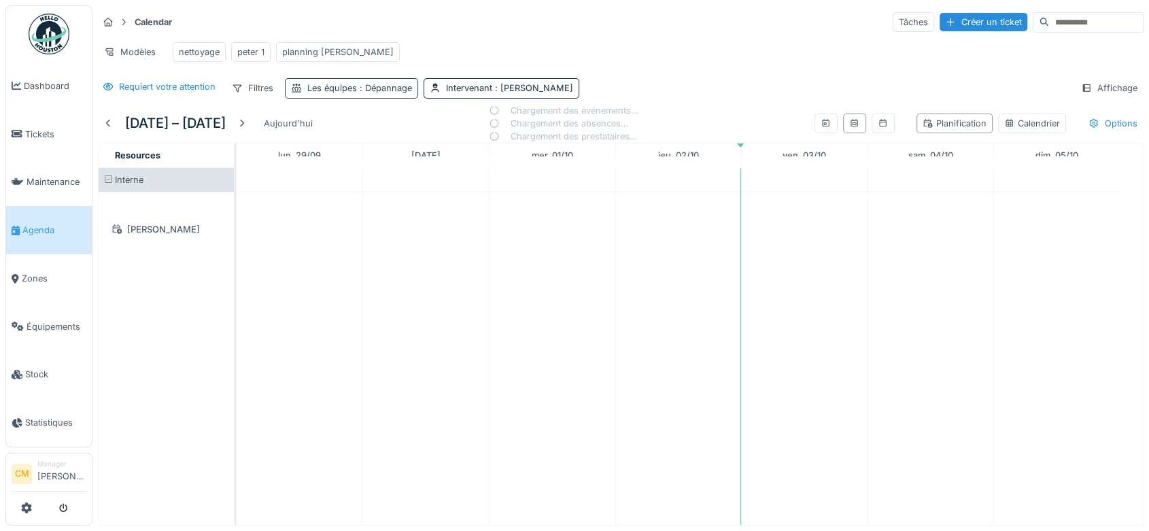
click at [384, 93] on span ": Dépannage" at bounding box center [384, 88] width 55 height 10
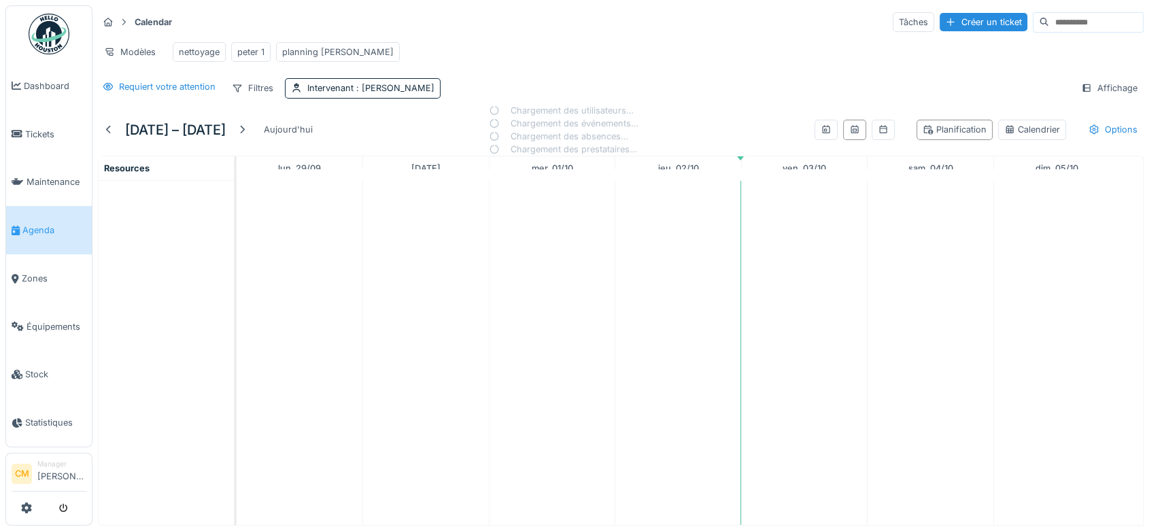
click at [528, 27] on div "Calendar Tâches Créer un ticket" at bounding box center [621, 22] width 1046 height 22
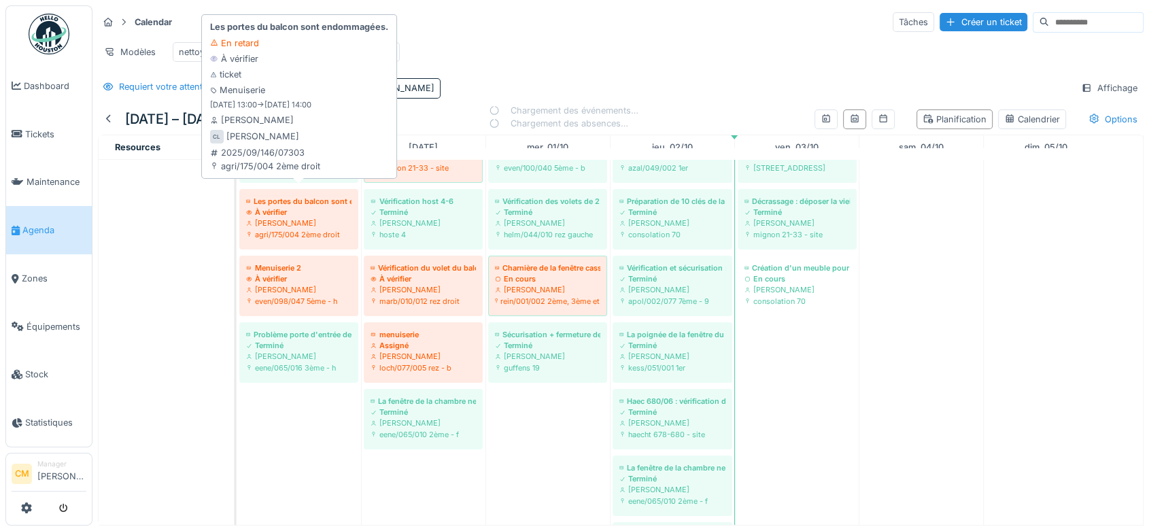
scroll to position [151, 0]
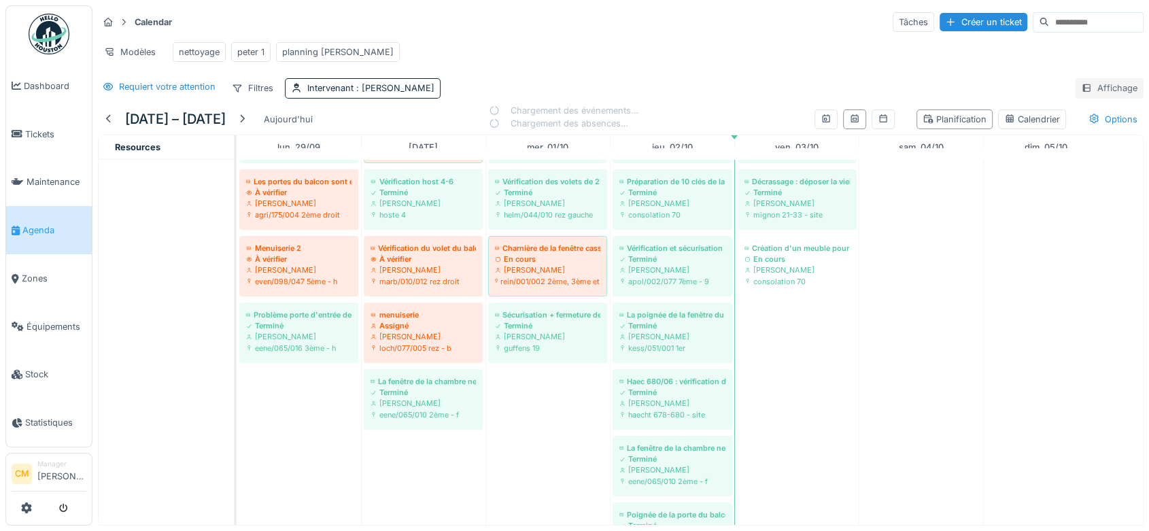
click at [1088, 98] on div "Affichage" at bounding box center [1109, 88] width 69 height 20
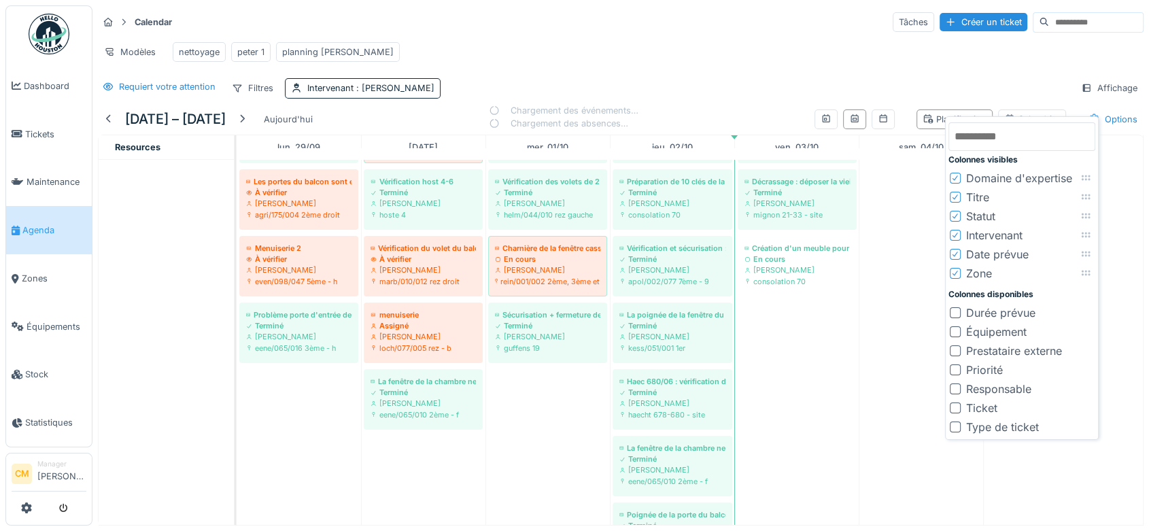
click at [954, 313] on div at bounding box center [955, 312] width 11 height 11
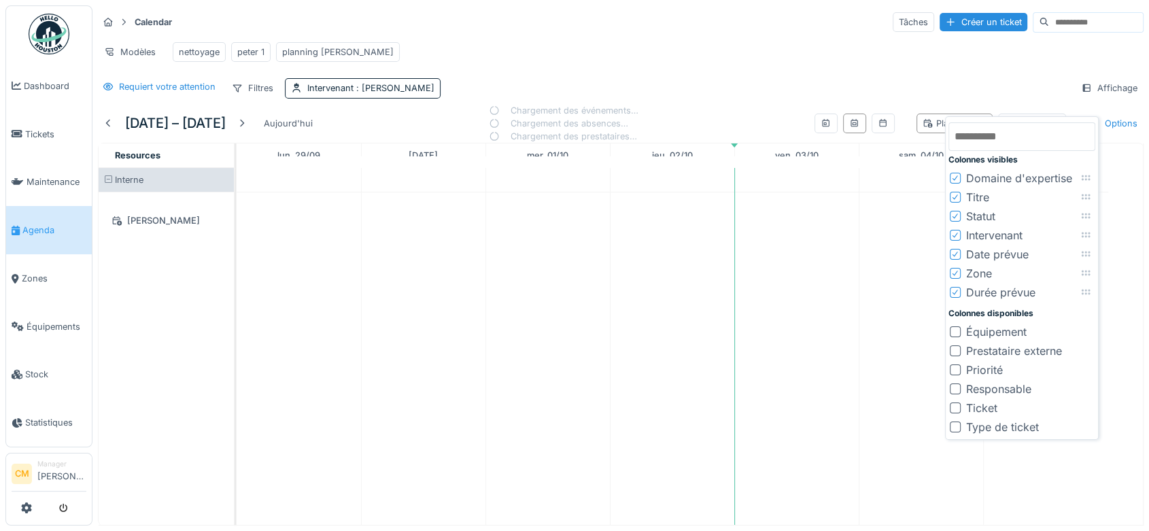
scroll to position [0, 0]
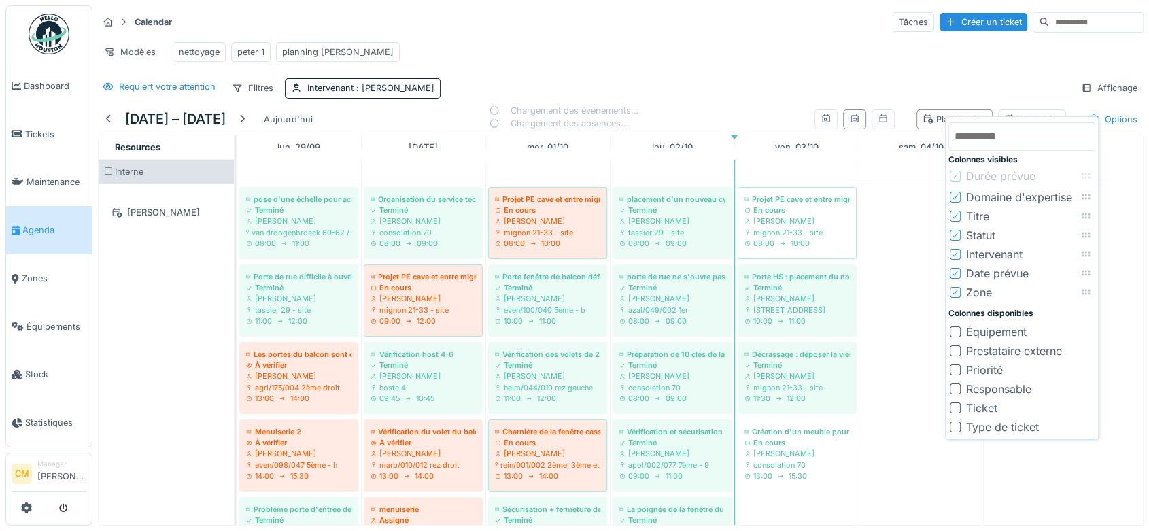
drag, startPoint x: 1094, startPoint y: 290, endPoint x: 1094, endPoint y: 173, distance: 116.2
click at [1090, 173] on icon at bounding box center [1086, 175] width 9 height 5
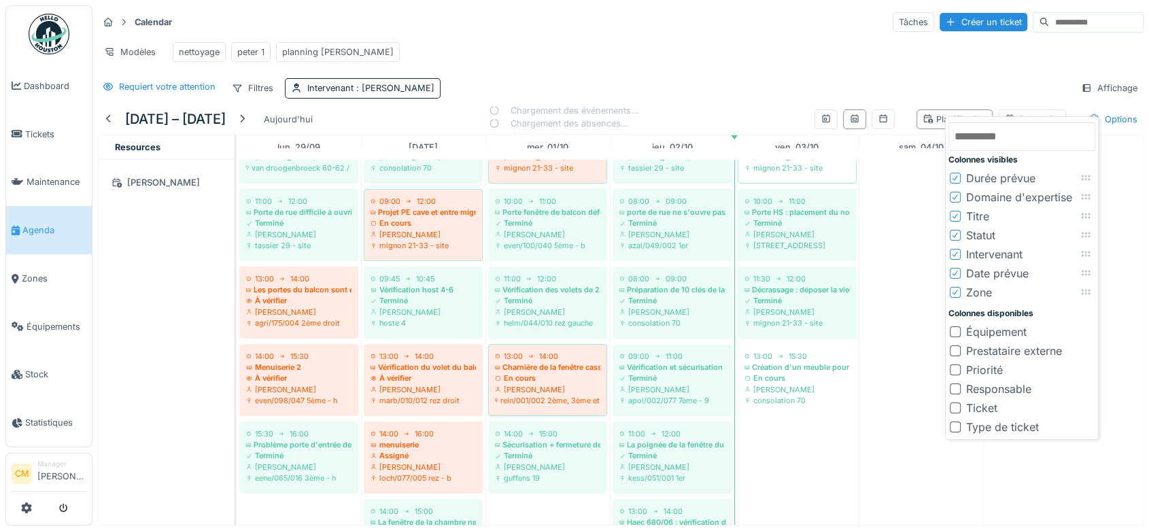
scroll to position [75, 0]
click at [789, 58] on div "Modèles nettoyage [PERSON_NAME] 1 planning peter" at bounding box center [621, 52] width 1046 height 31
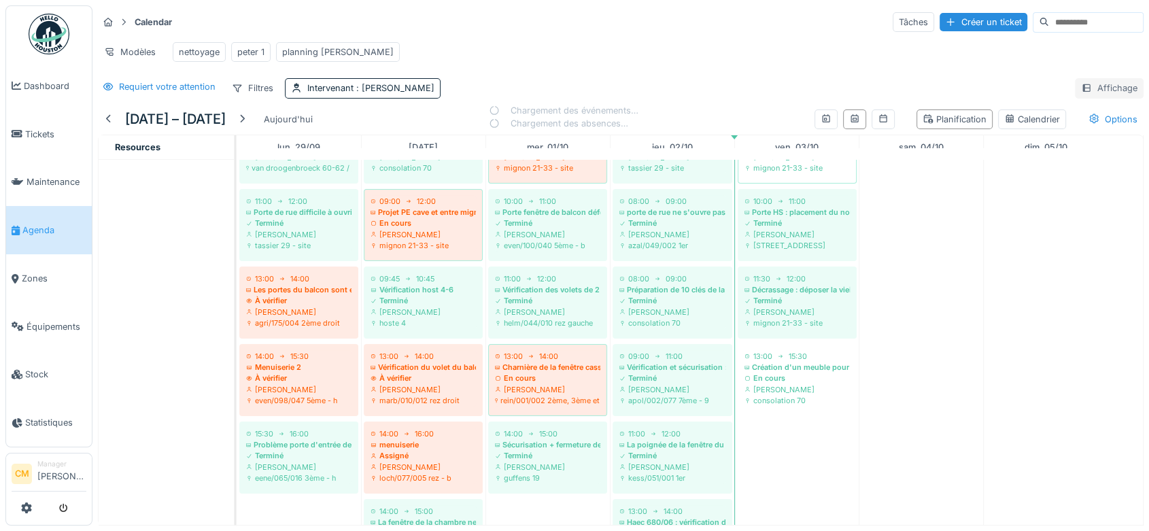
click at [1082, 98] on div "Affichage" at bounding box center [1109, 88] width 69 height 20
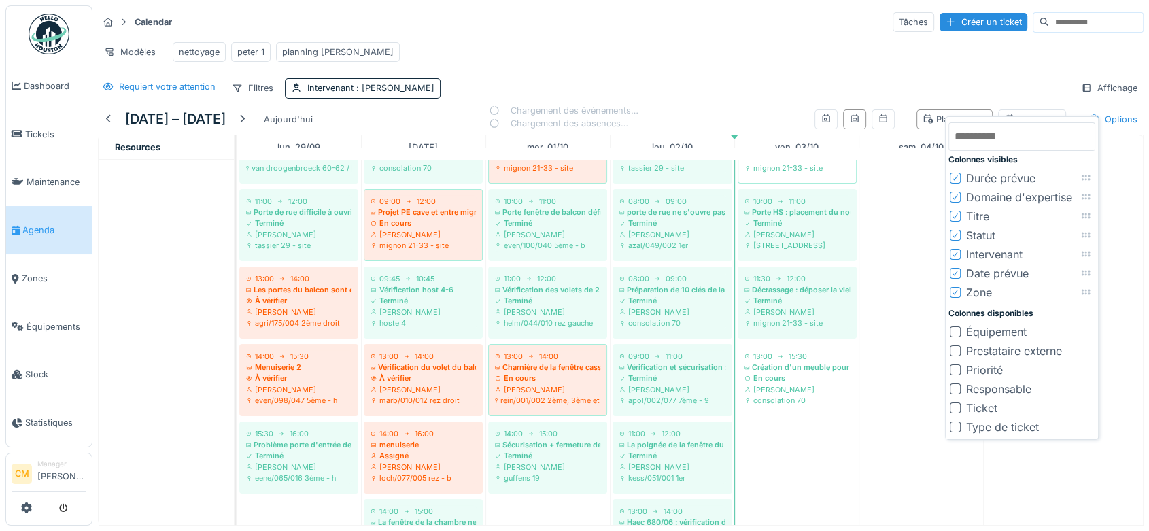
drag, startPoint x: 954, startPoint y: 177, endPoint x: 959, endPoint y: 190, distance: 13.5
click at [954, 177] on icon at bounding box center [955, 178] width 8 height 7
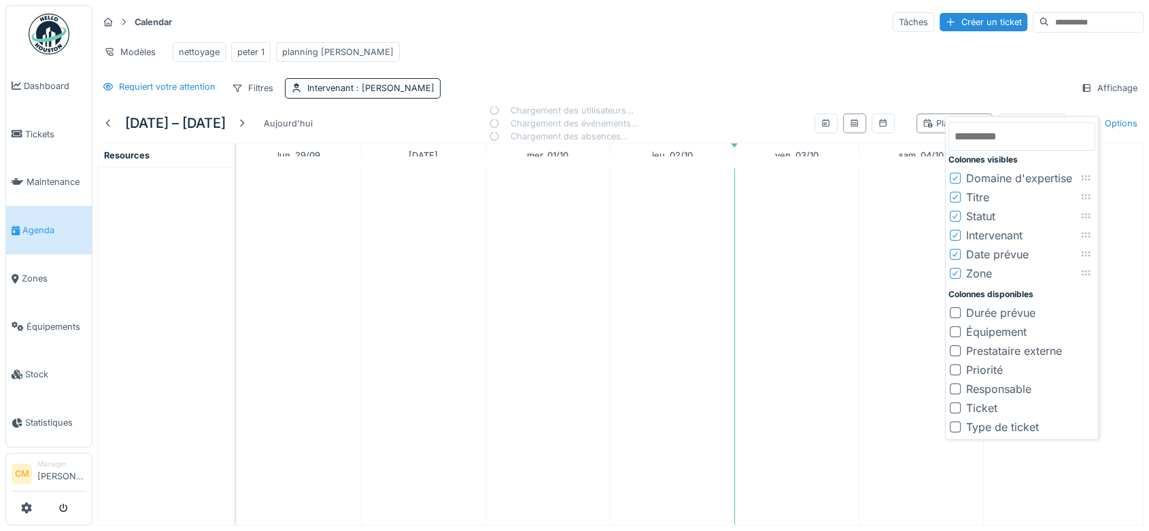
scroll to position [0, 0]
drag, startPoint x: 956, startPoint y: 273, endPoint x: 965, endPoint y: 272, distance: 8.3
click at [956, 273] on icon at bounding box center [955, 273] width 8 height 7
click at [958, 235] on icon at bounding box center [955, 235] width 8 height 7
click at [956, 424] on div at bounding box center [955, 426] width 11 height 11
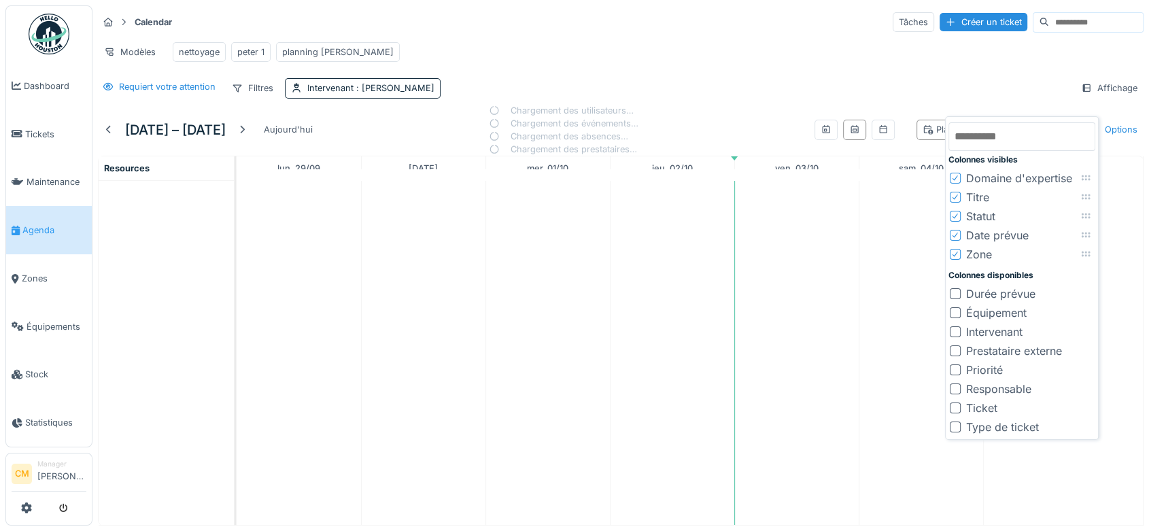
click at [955, 175] on icon at bounding box center [955, 178] width 8 height 7
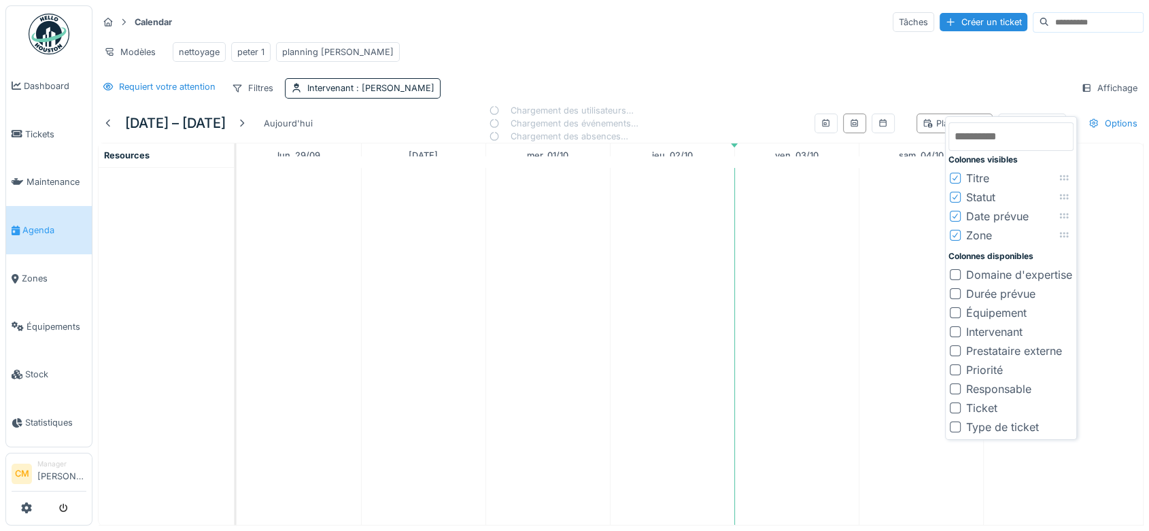
click at [954, 213] on icon at bounding box center [955, 216] width 8 height 7
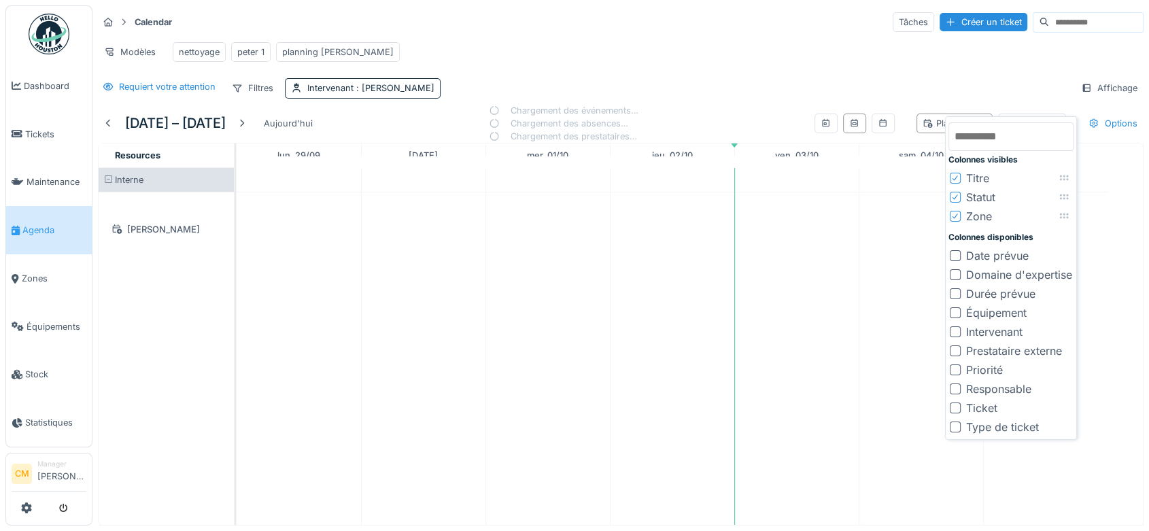
click at [644, 25] on div "Calendar Tâches Créer un ticket" at bounding box center [621, 22] width 1046 height 22
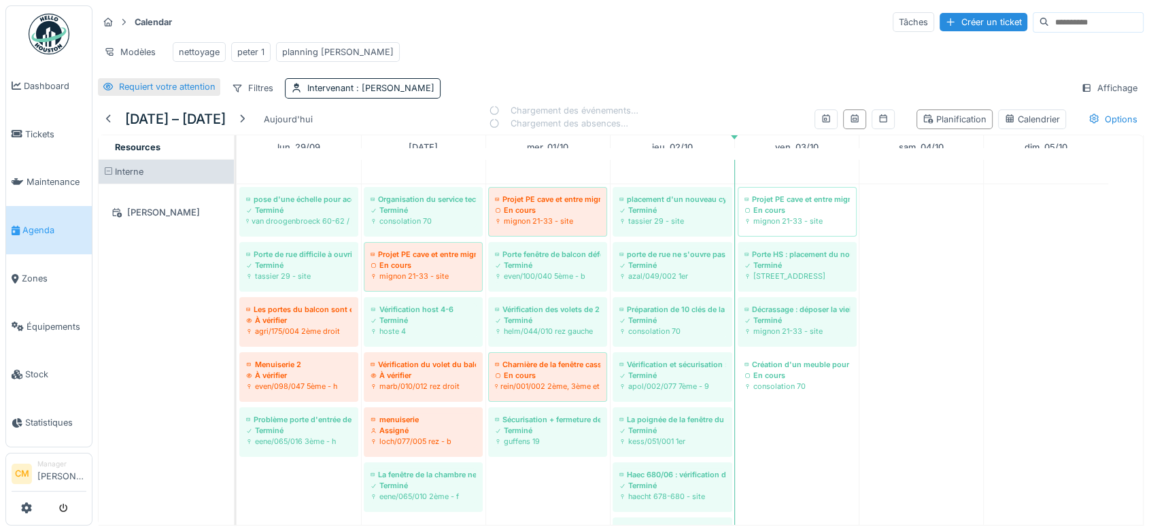
click at [132, 93] on div "Requiert votre attention" at bounding box center [167, 86] width 97 height 13
click at [158, 93] on div "Requiert votre attention" at bounding box center [167, 86] width 97 height 13
click at [624, 22] on div at bounding box center [626, 25] width 11 height 12
click at [150, 93] on div "Requiert votre attention" at bounding box center [167, 86] width 97 height 13
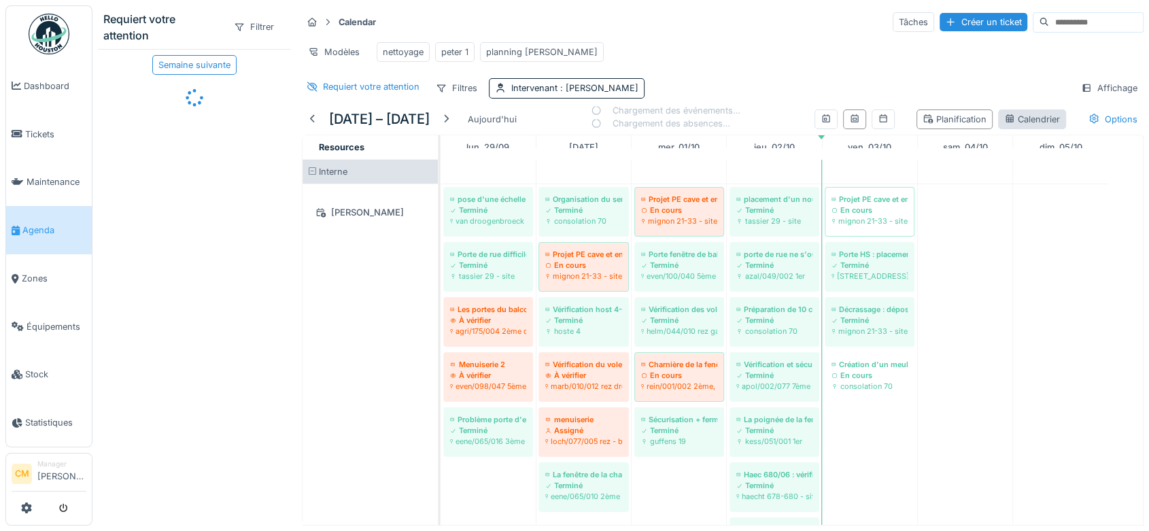
click at [1006, 126] on div "Calendrier" at bounding box center [1032, 119] width 56 height 13
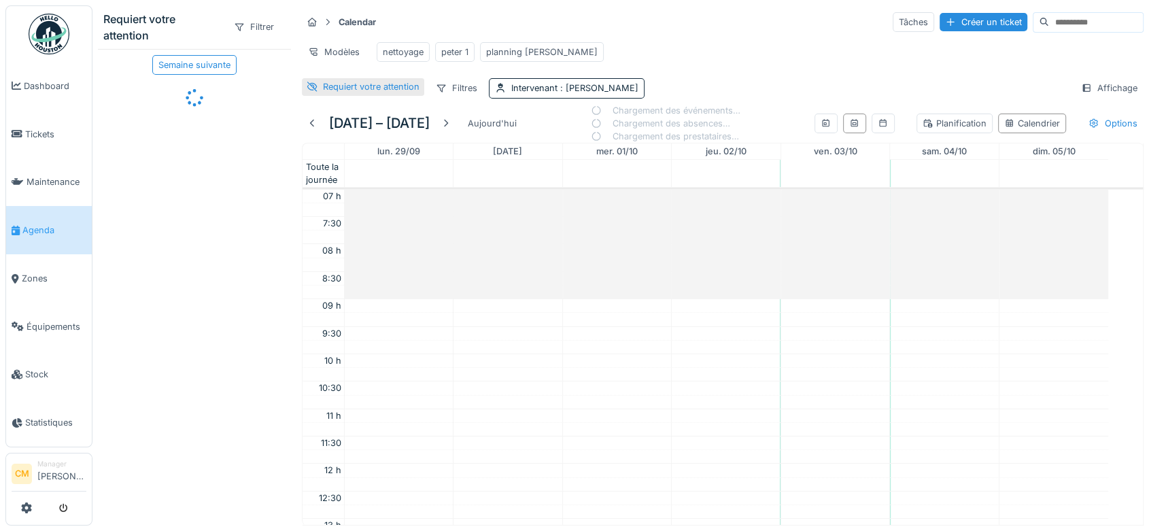
click at [324, 93] on div "Requiert votre attention" at bounding box center [371, 86] width 97 height 13
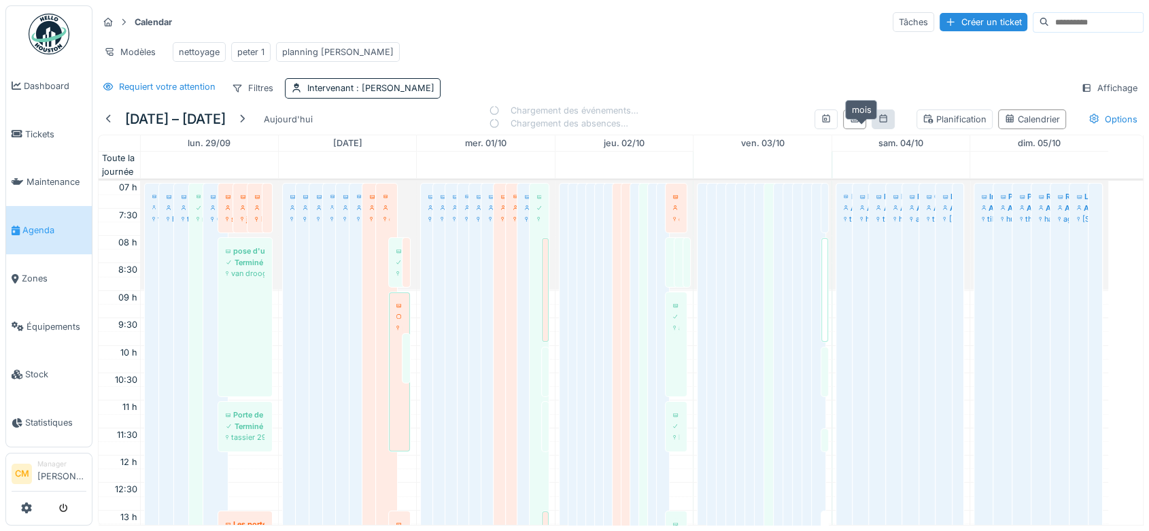
click at [878, 123] on icon at bounding box center [883, 118] width 11 height 9
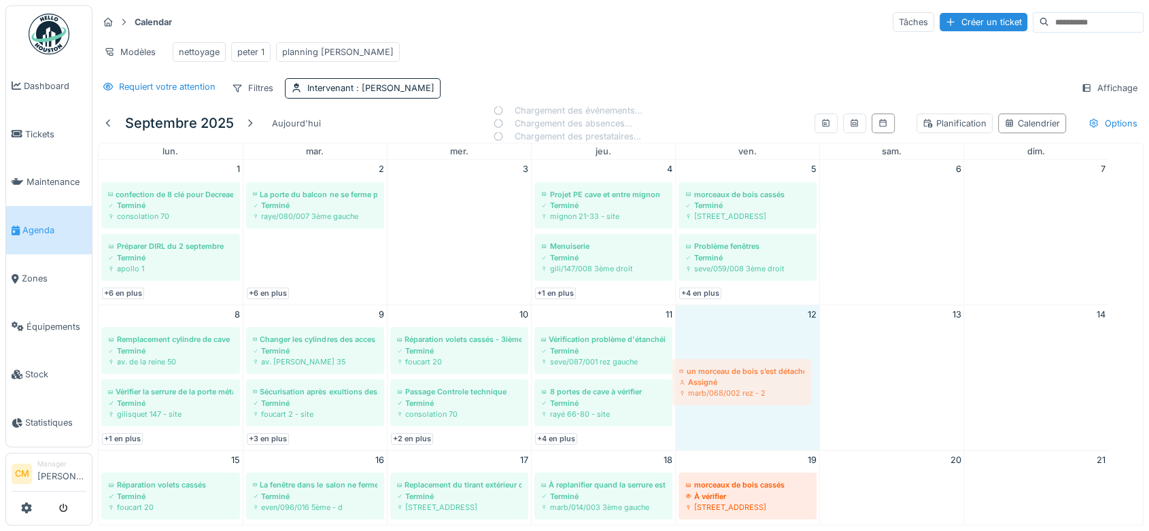
drag, startPoint x: 295, startPoint y: 260, endPoint x: 722, endPoint y: 374, distance: 441.9
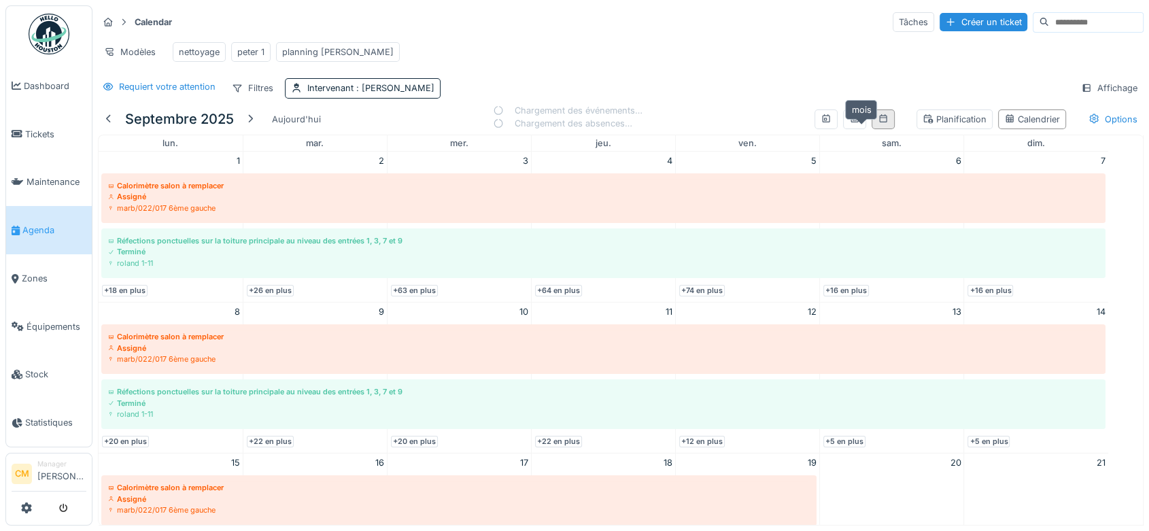
click at [878, 123] on icon at bounding box center [883, 118] width 11 height 9
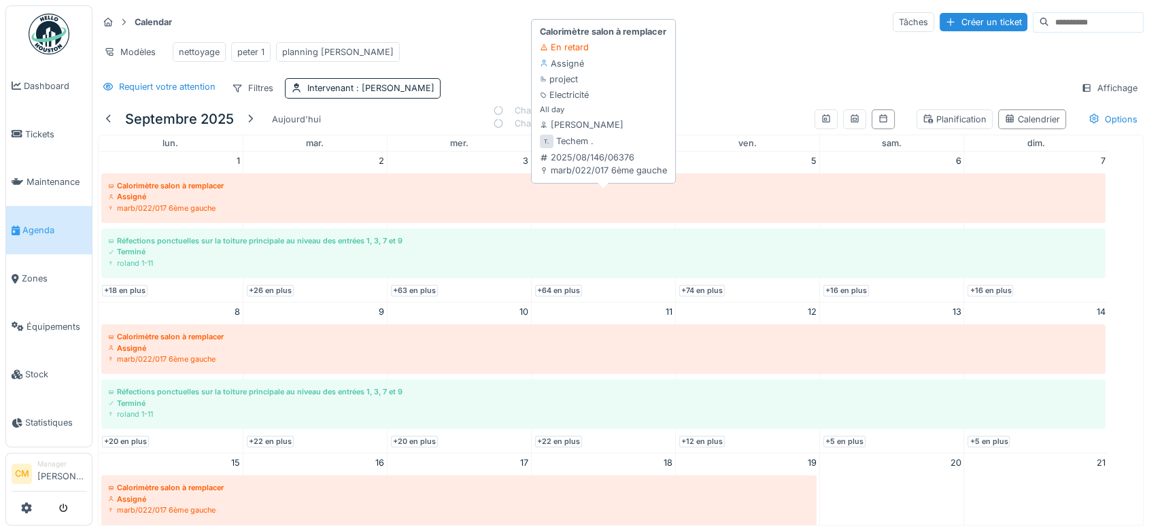
click at [158, 202] on div "Assigné" at bounding box center [603, 196] width 990 height 11
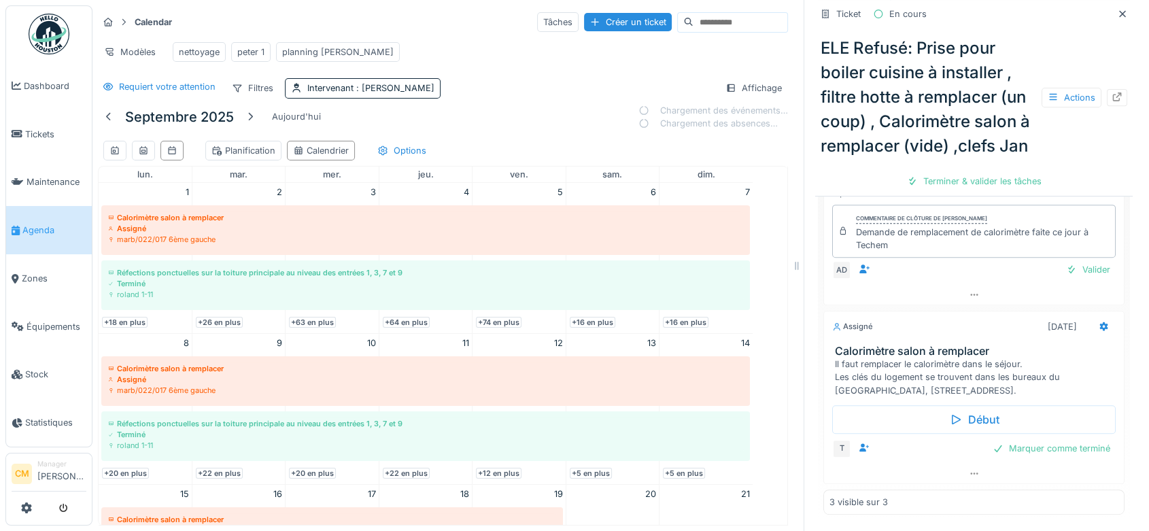
scroll to position [11, 0]
click at [969, 469] on icon at bounding box center [974, 473] width 11 height 9
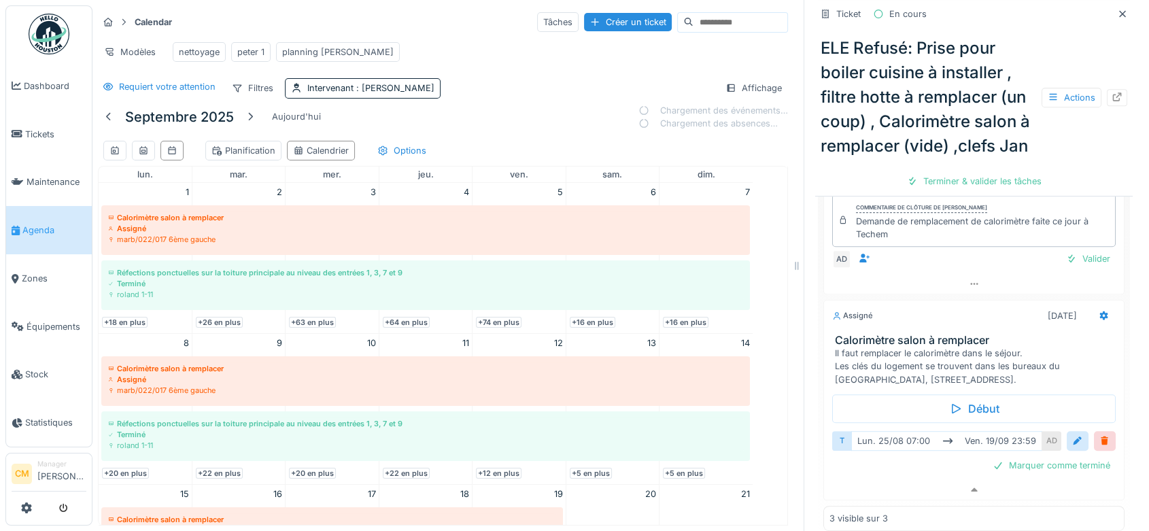
scroll to position [422, 0]
